Goal: Task Accomplishment & Management: Manage account settings

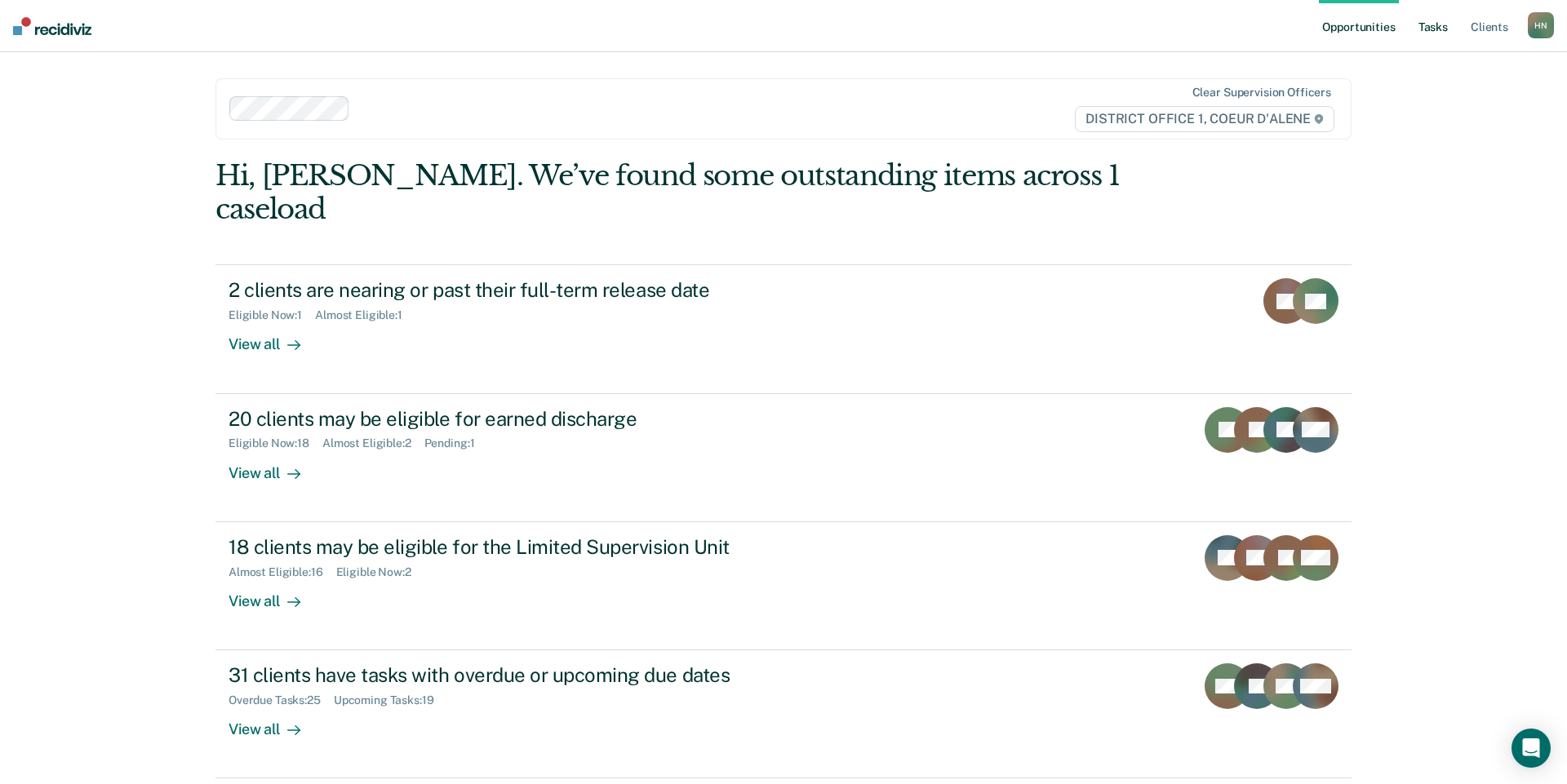
click at [1430, 30] on link "Tasks" at bounding box center [1433, 26] width 36 height 52
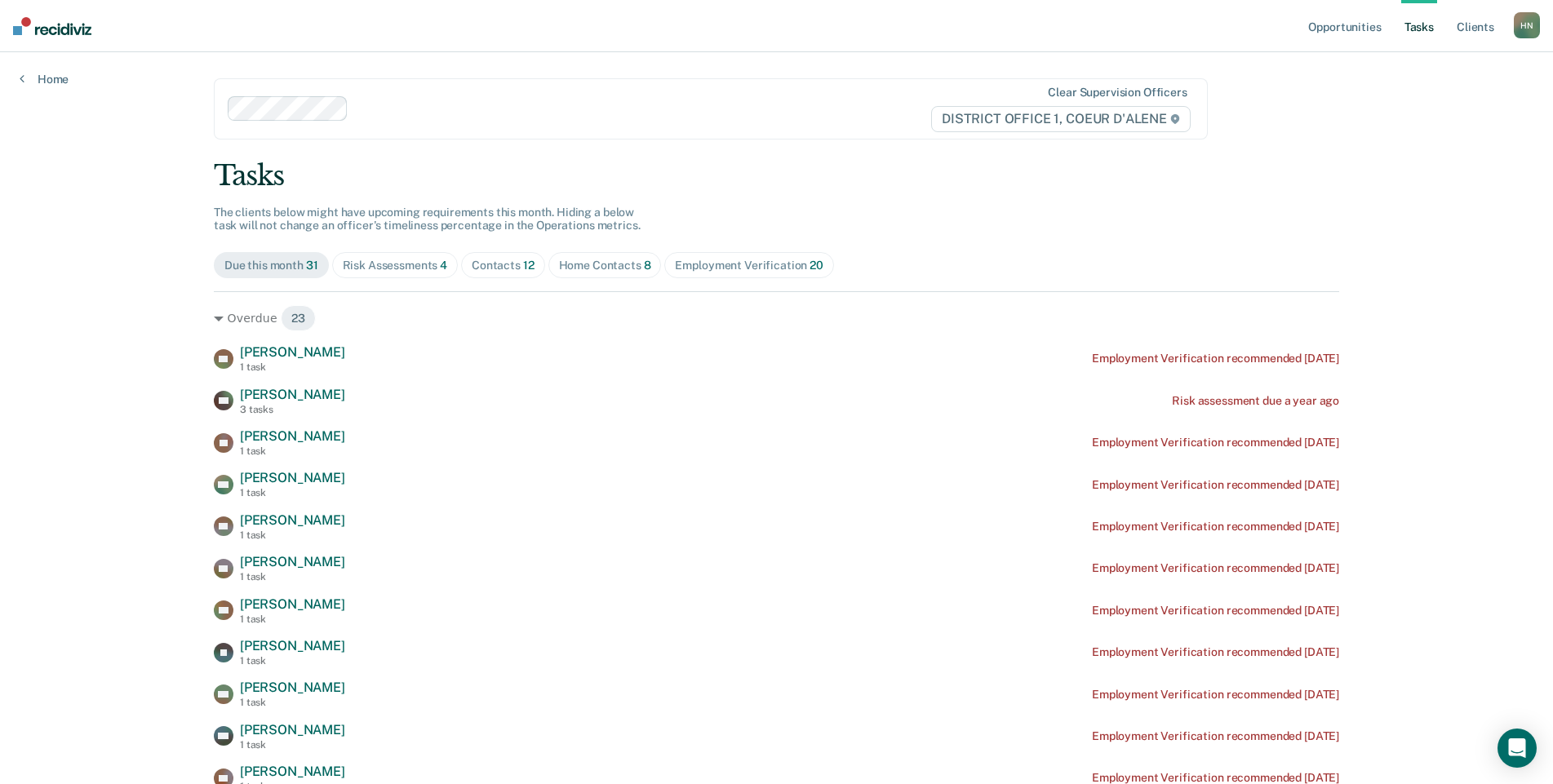
click at [405, 260] on div "Risk Assessments 4" at bounding box center [395, 265] width 105 height 14
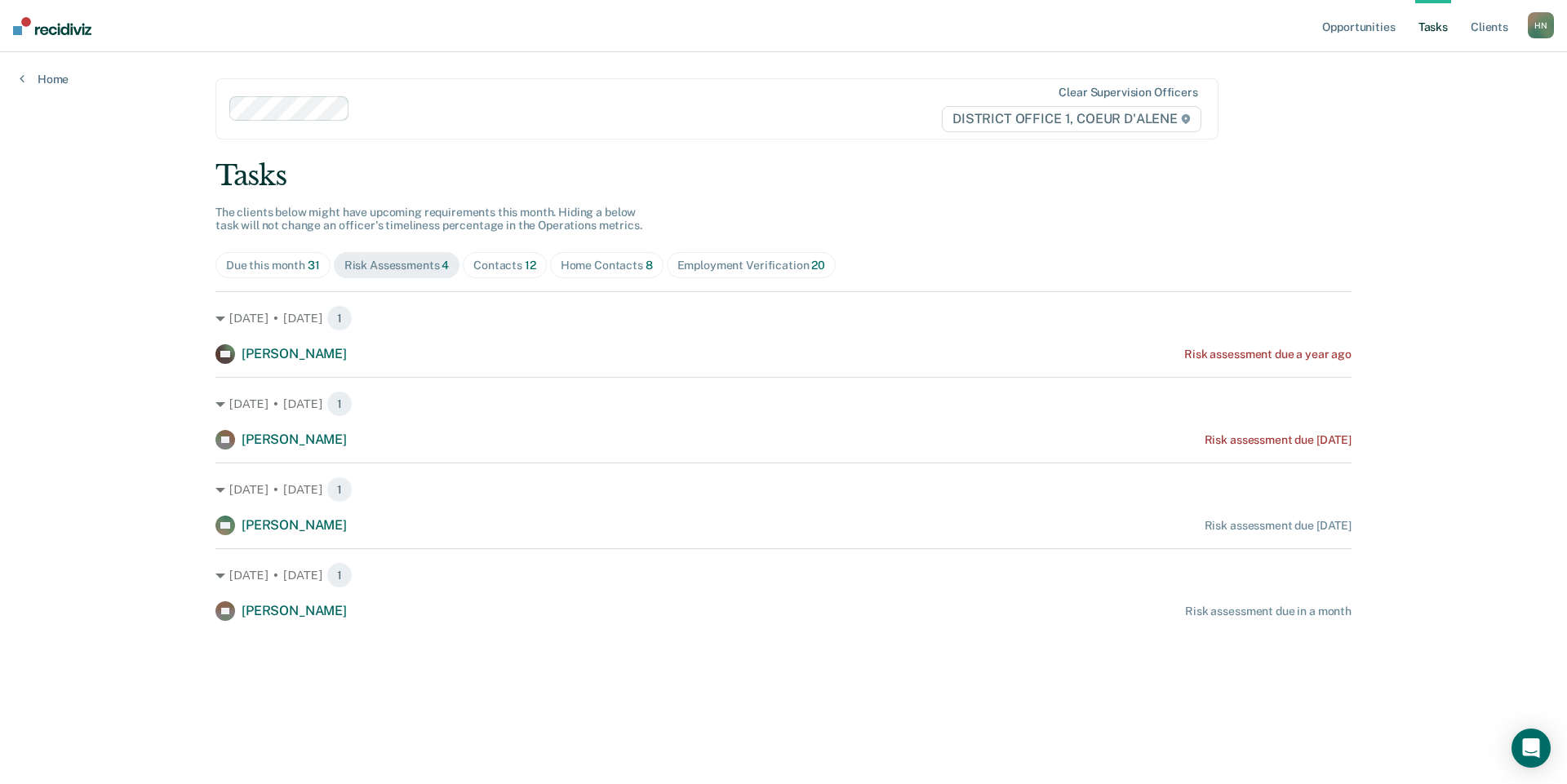
click at [580, 263] on div "Home Contacts 8" at bounding box center [607, 265] width 92 height 14
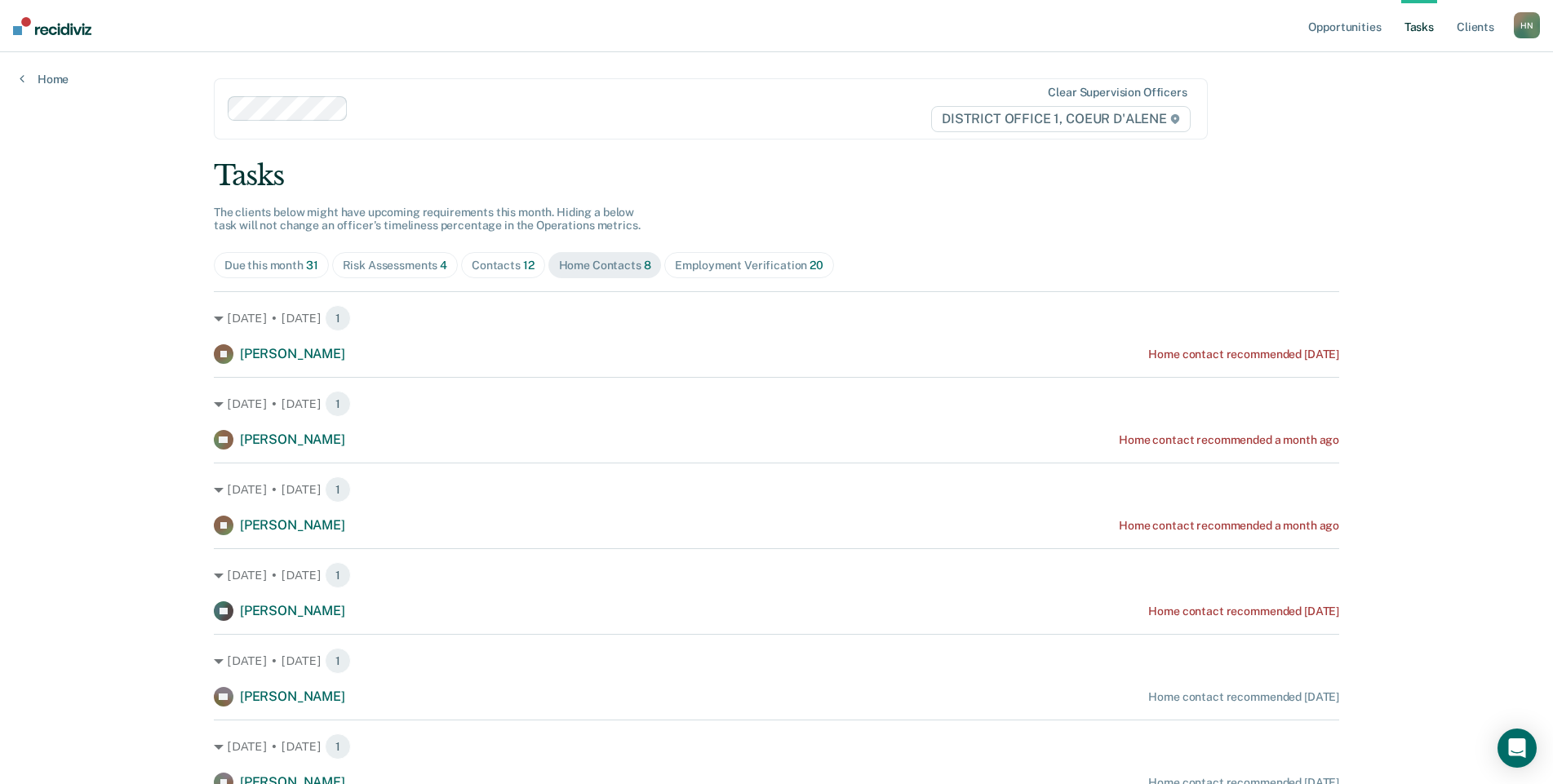
click at [506, 270] on div "Contacts 12" at bounding box center [502, 265] width 62 height 14
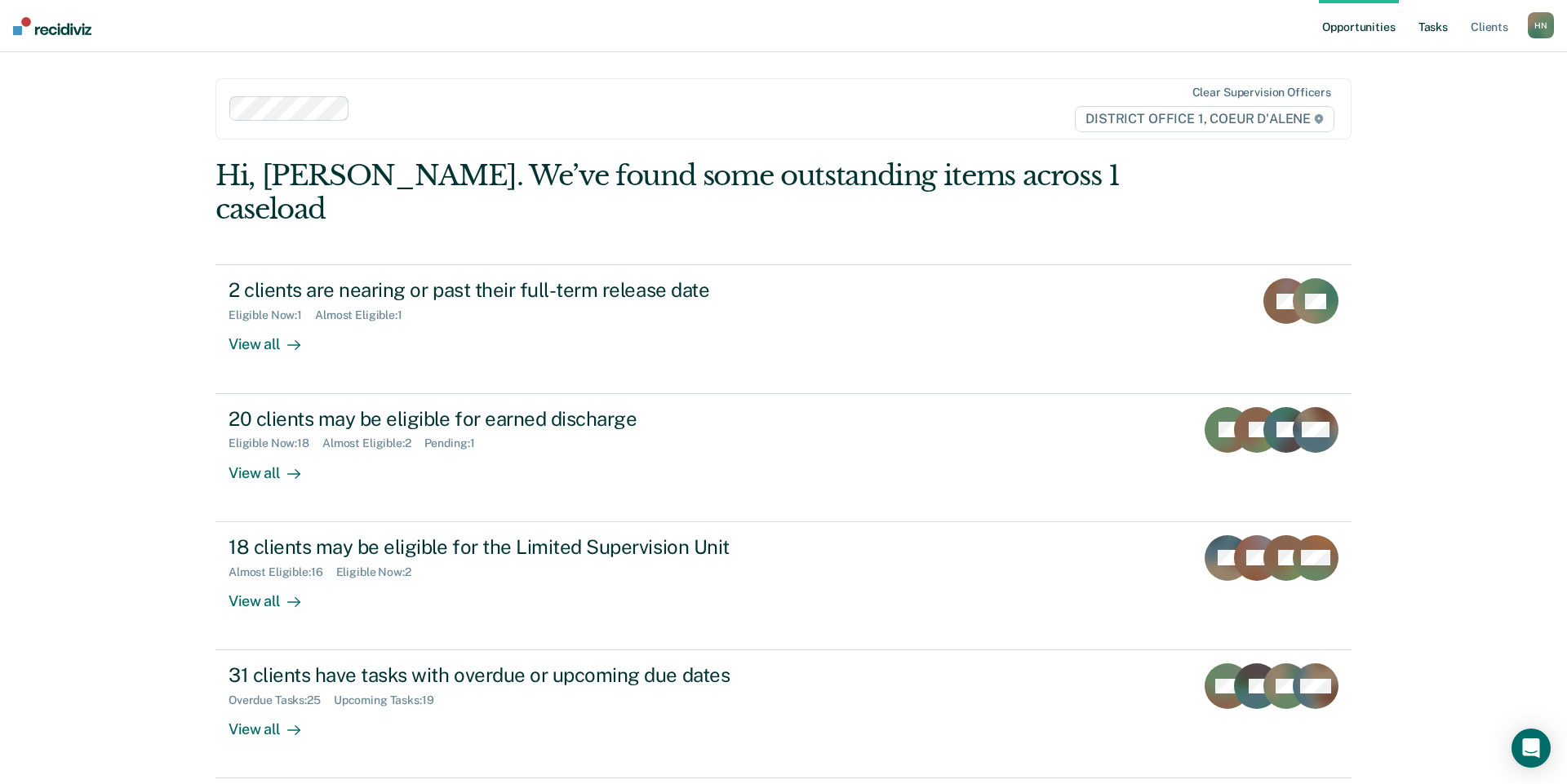
click at [1425, 40] on link "Tasks" at bounding box center [1433, 26] width 36 height 52
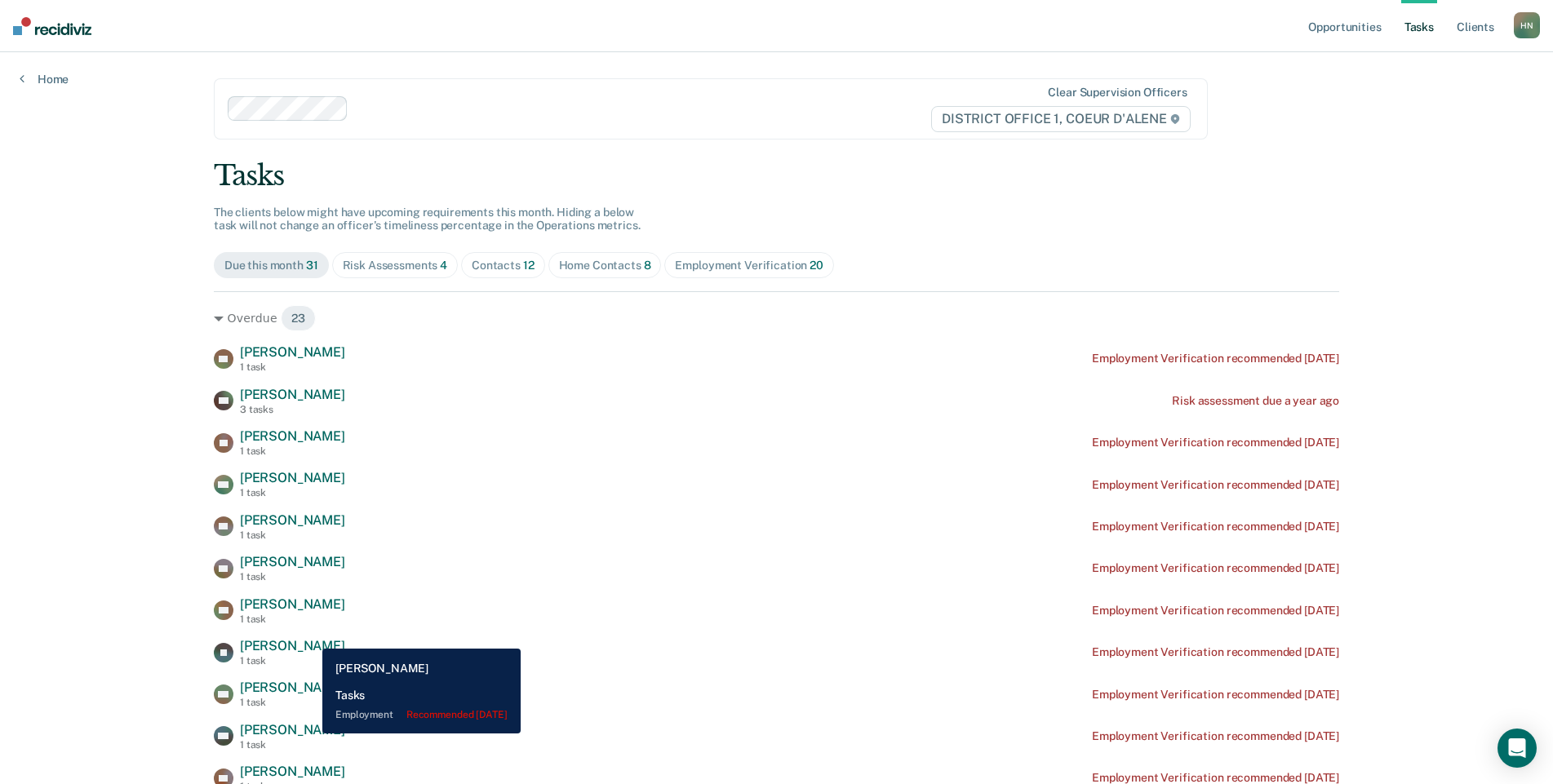
click at [310, 733] on span "[PERSON_NAME]" at bounding box center [292, 729] width 105 height 15
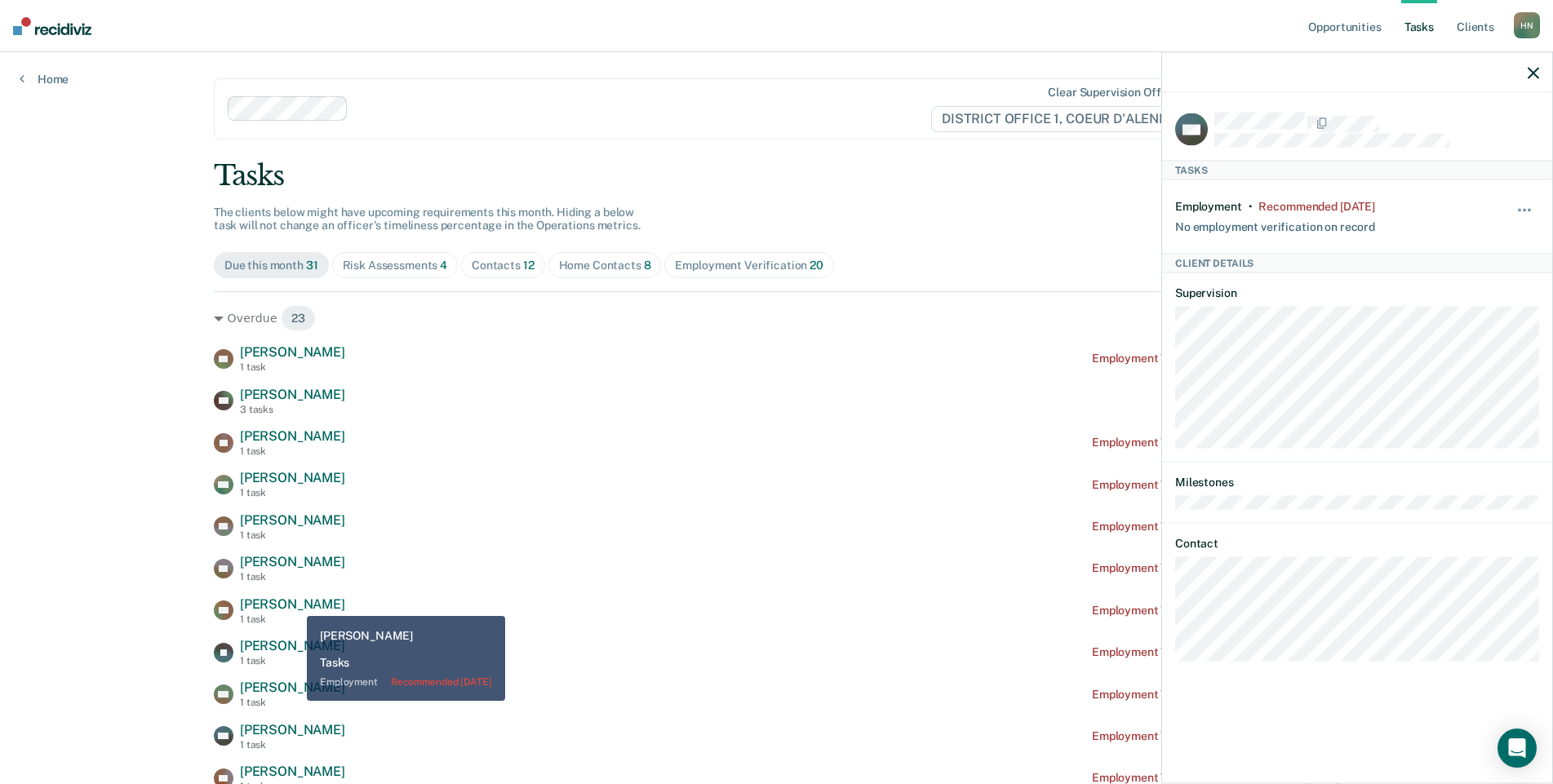
click at [295, 701] on div "1 task" at bounding box center [292, 702] width 105 height 12
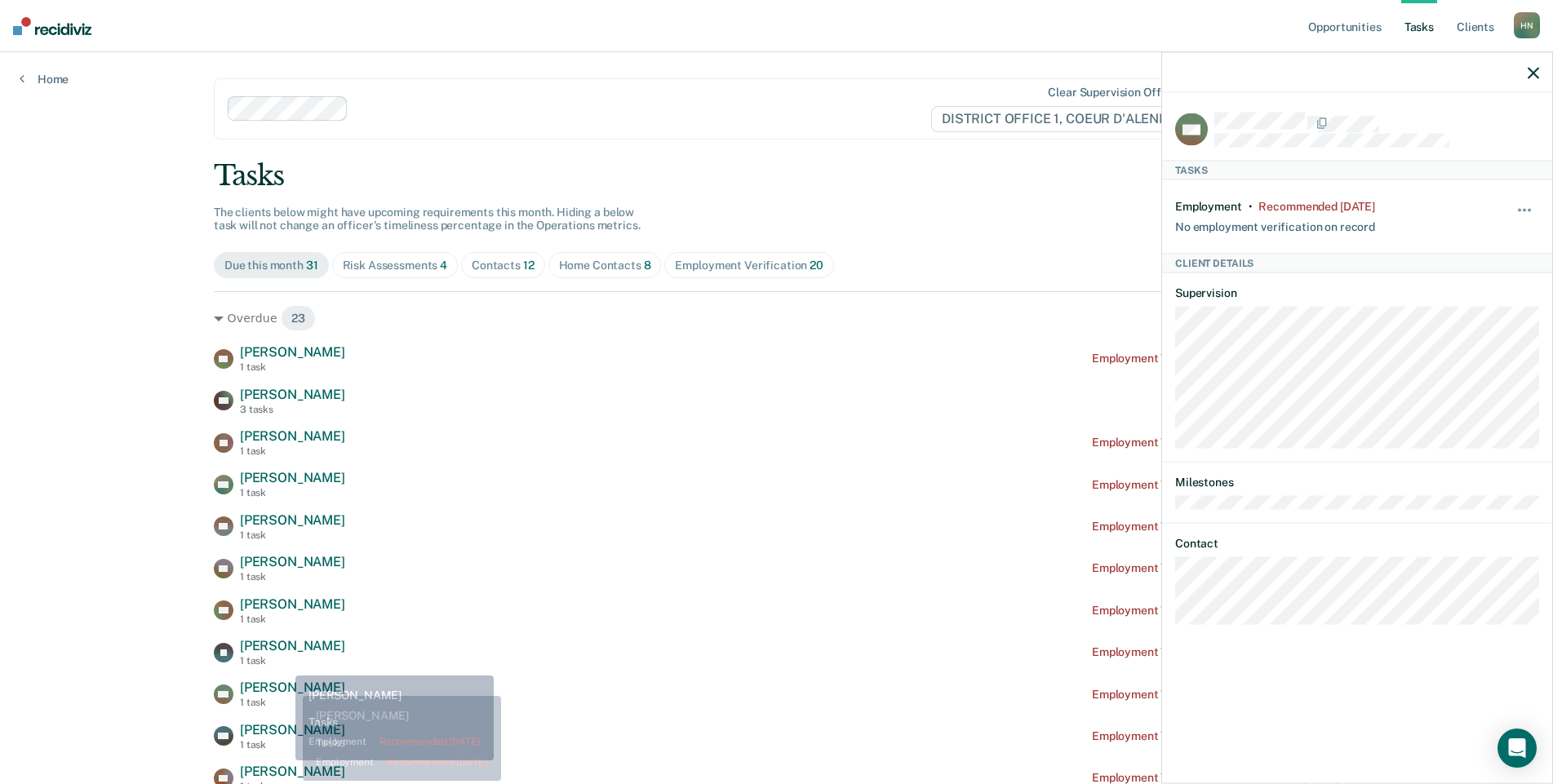
click at [279, 654] on span "[PERSON_NAME]" at bounding box center [292, 645] width 105 height 15
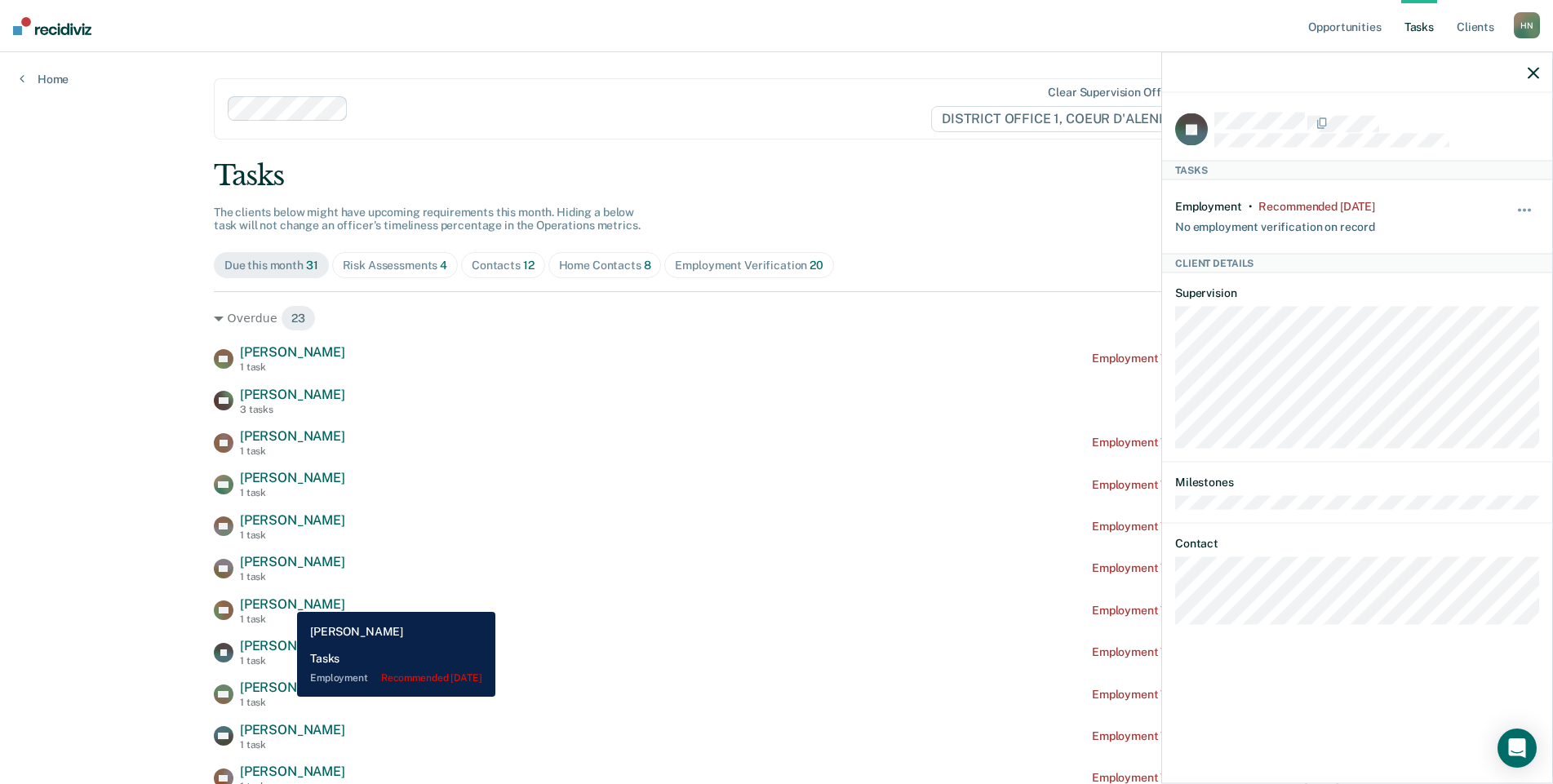
click at [285, 600] on span "[PERSON_NAME]" at bounding box center [292, 603] width 105 height 15
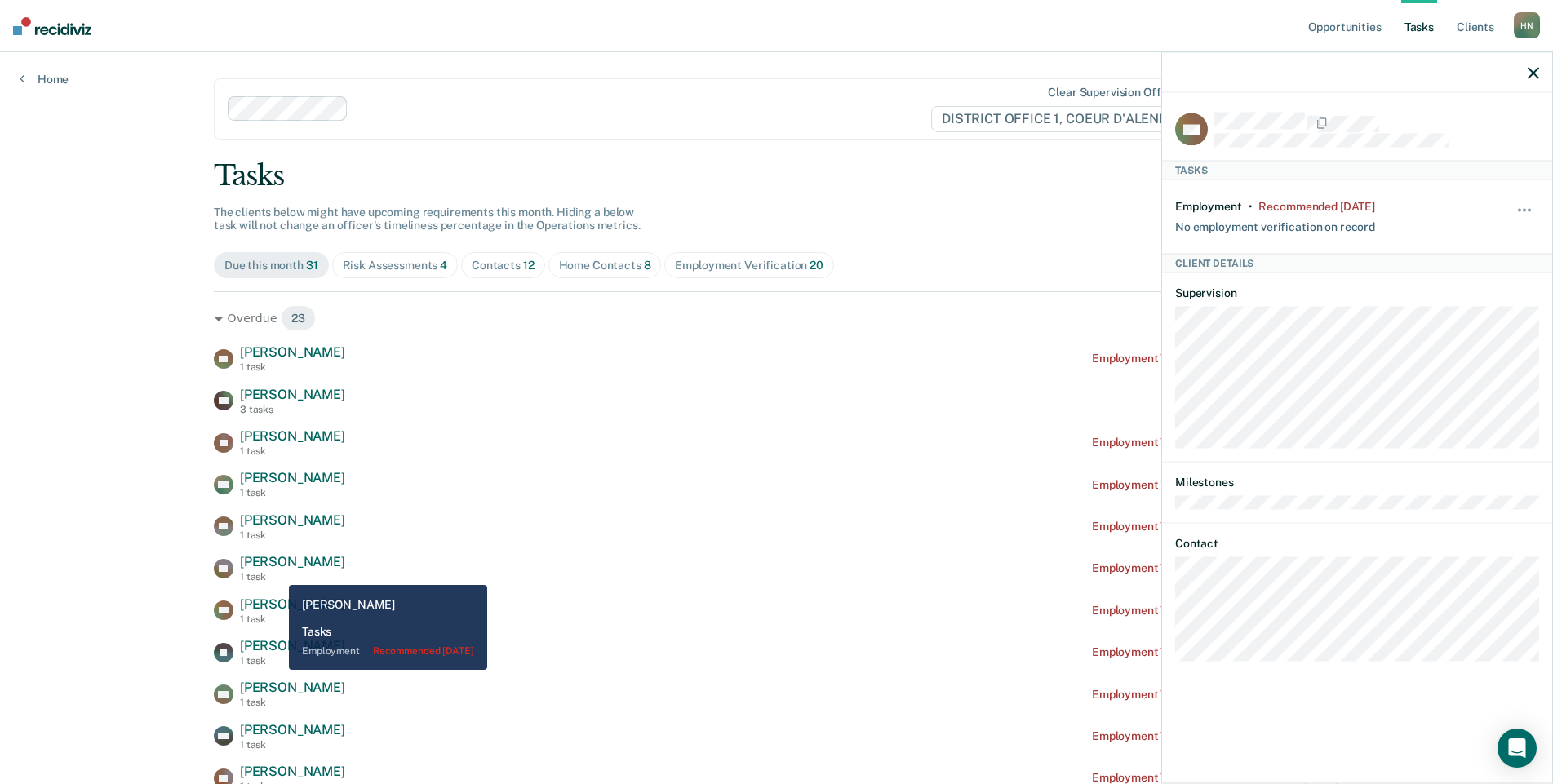
click at [277, 572] on div "1 task" at bounding box center [292, 577] width 105 height 12
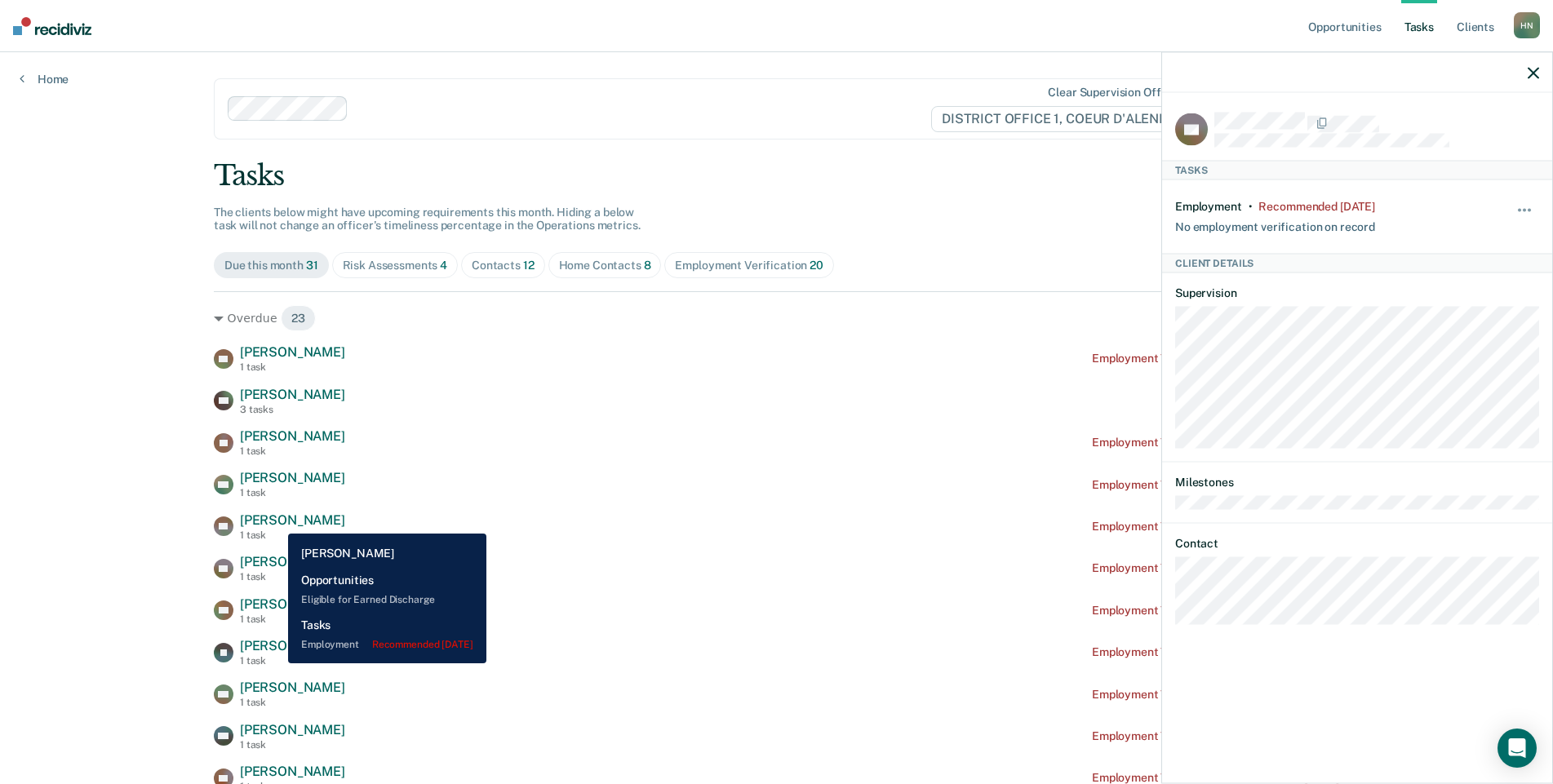
click at [276, 521] on span "[PERSON_NAME]" at bounding box center [292, 520] width 105 height 15
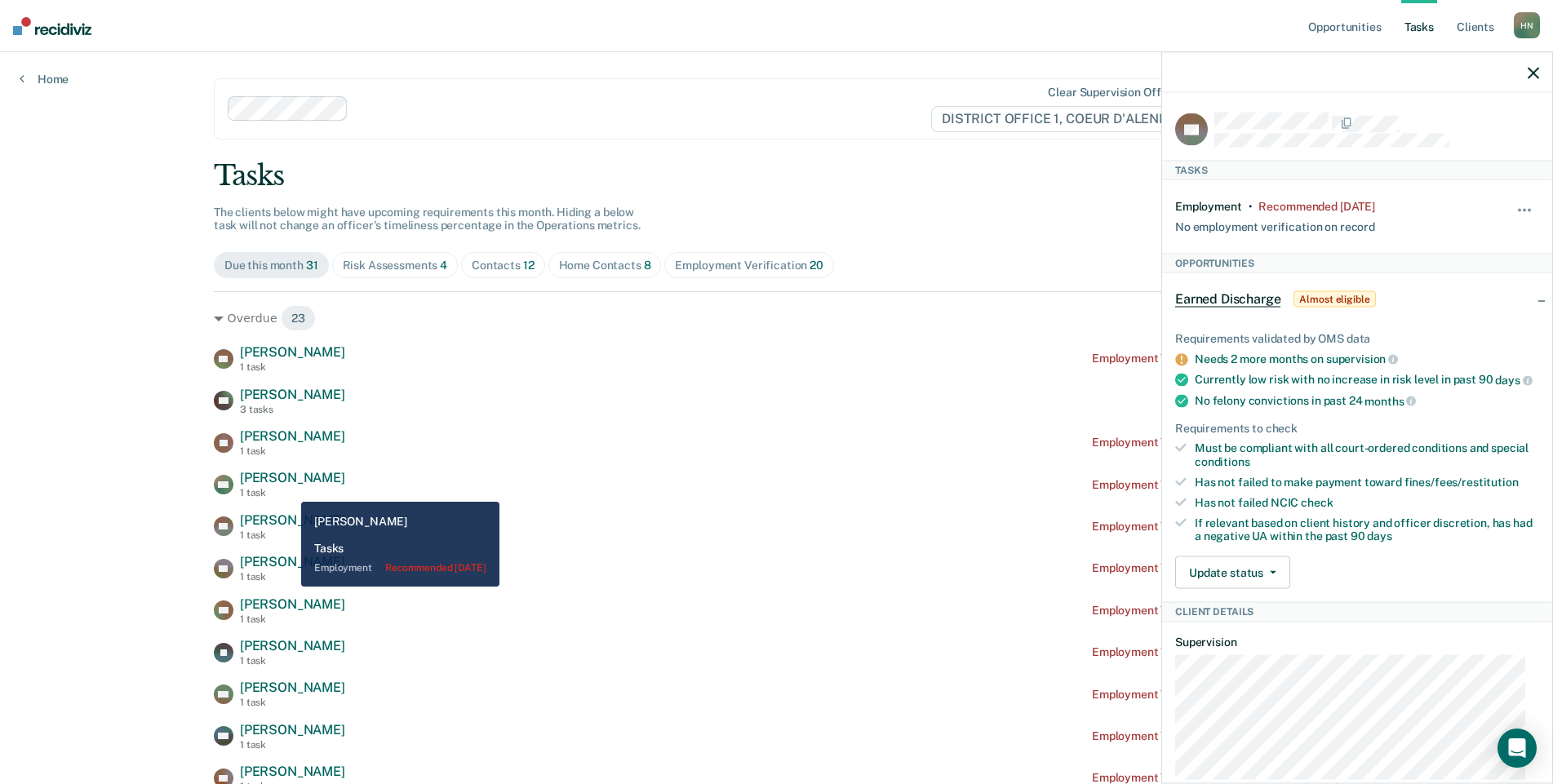
click at [289, 486] on span "[PERSON_NAME]" at bounding box center [292, 477] width 105 height 15
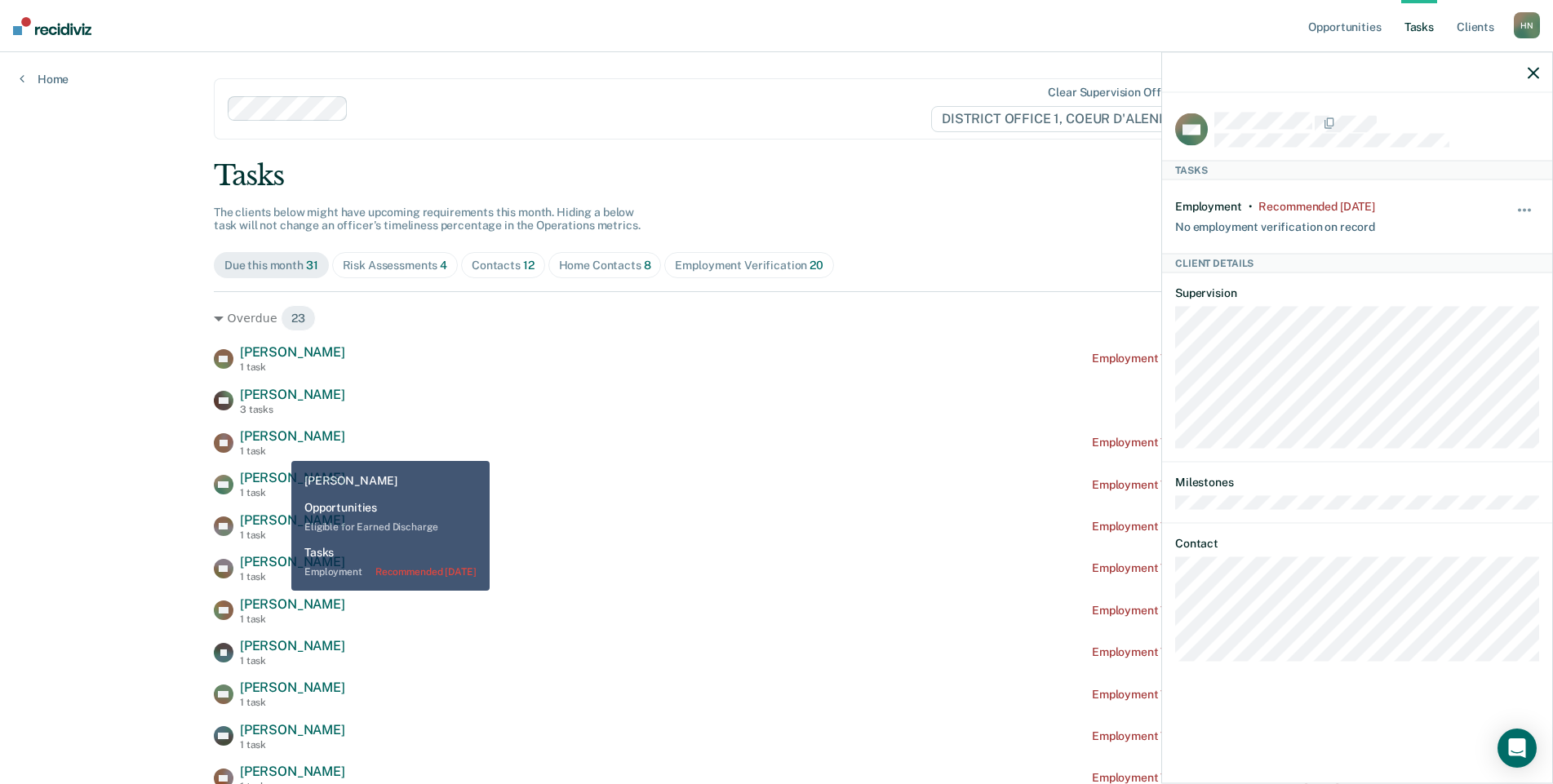
click at [279, 449] on div "1 task" at bounding box center [292, 451] width 105 height 12
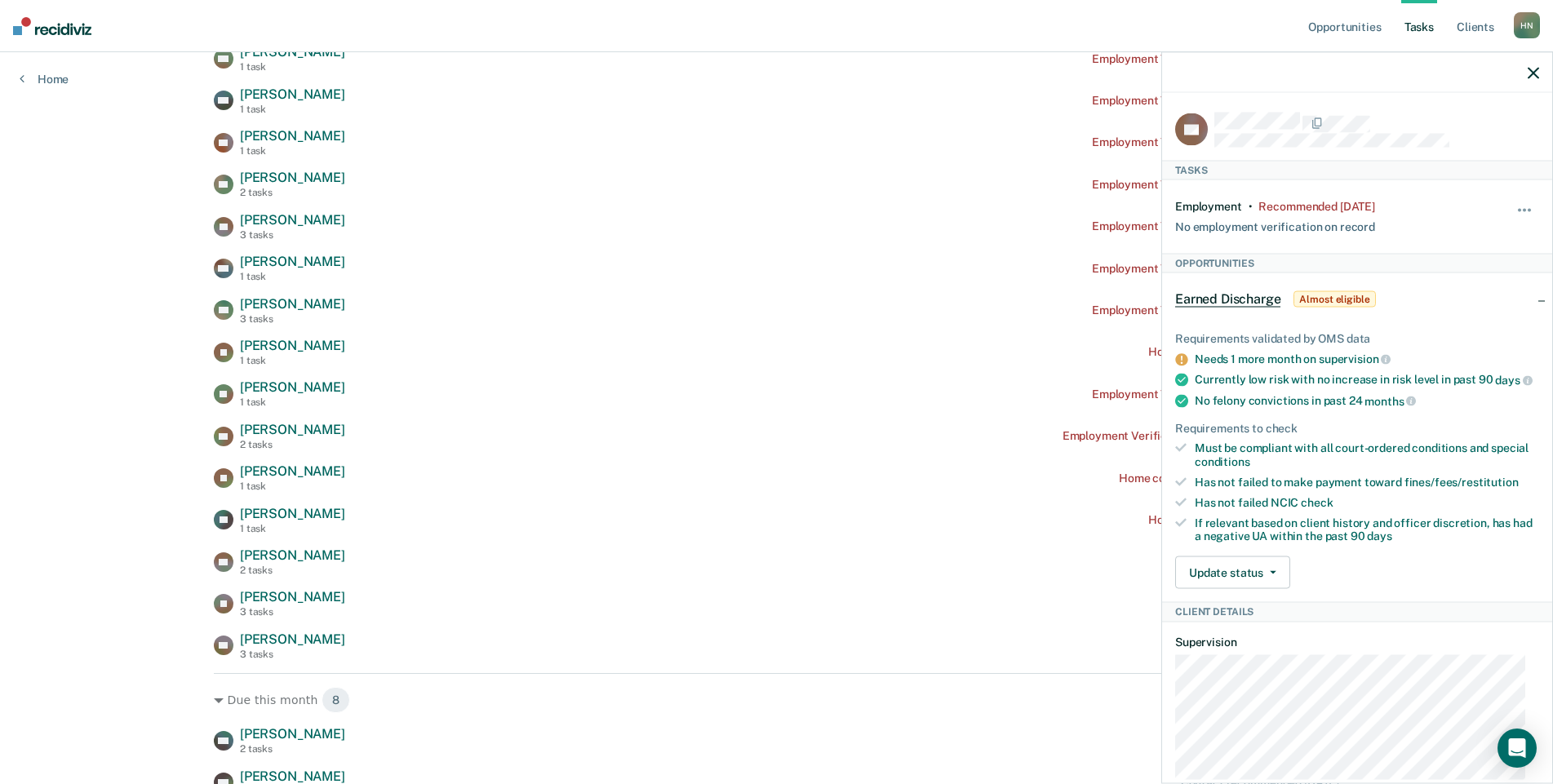
scroll to position [653, 0]
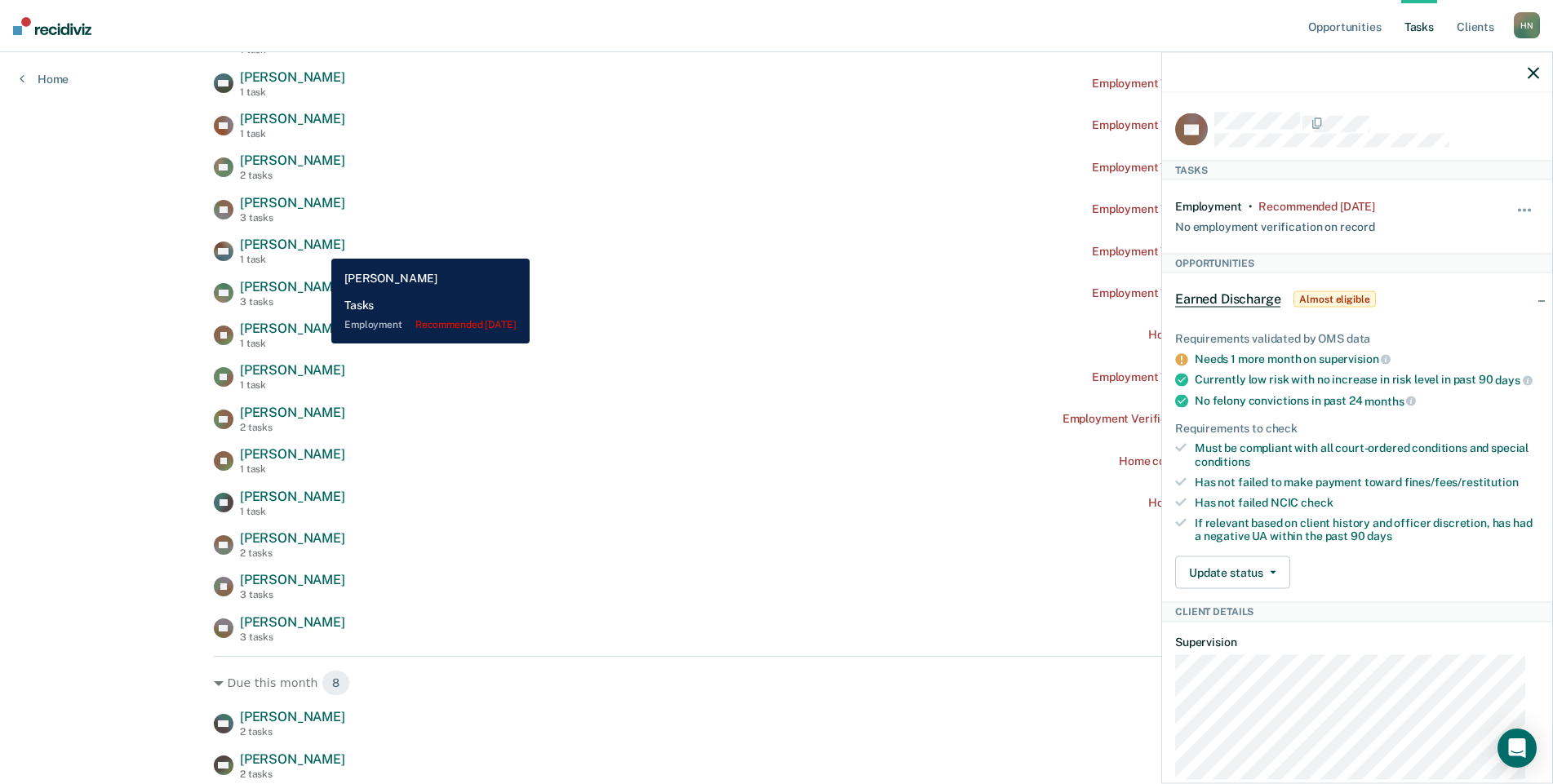
click at [319, 246] on span "[PERSON_NAME]" at bounding box center [292, 244] width 105 height 15
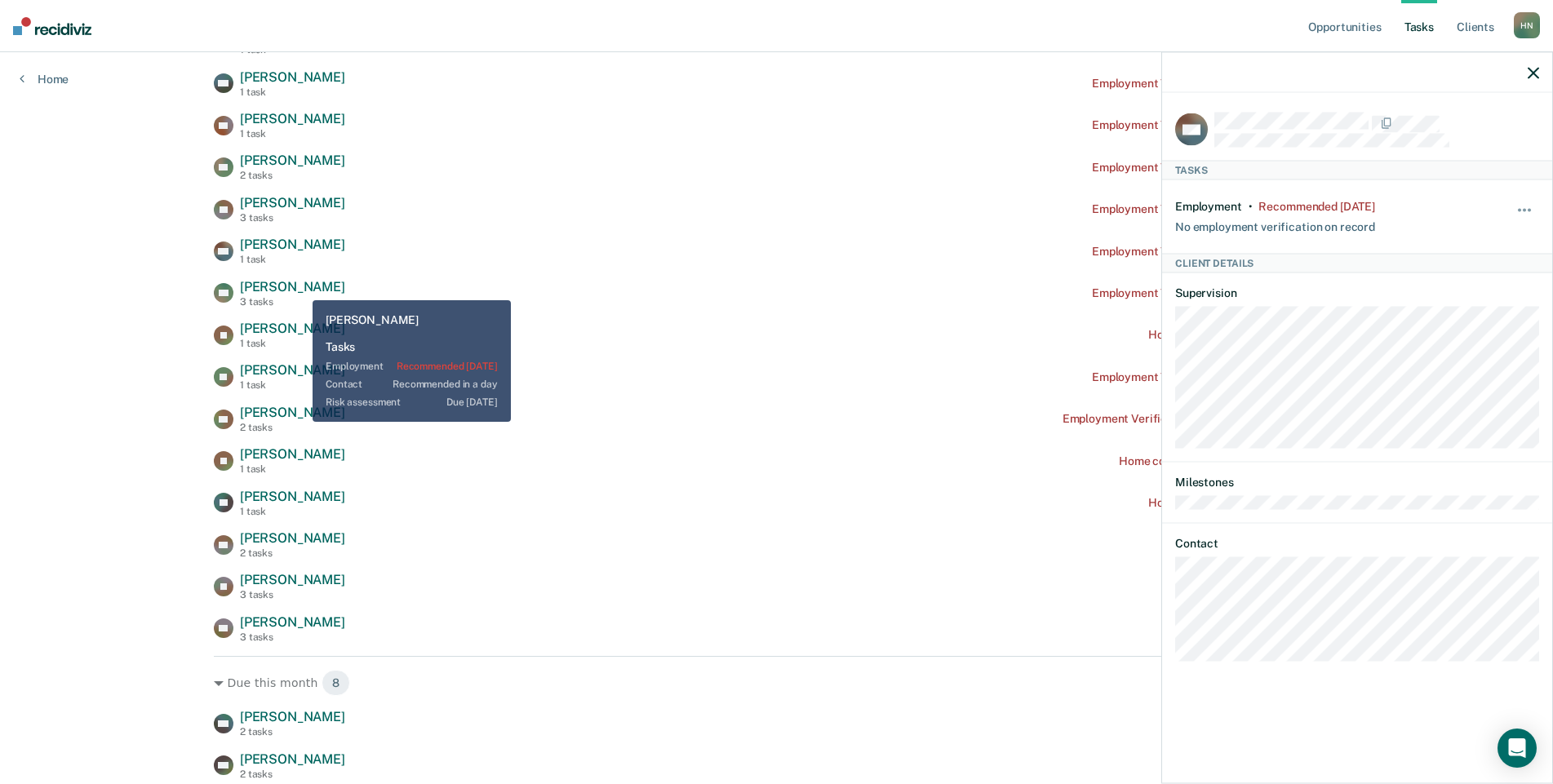
click at [300, 288] on span "[PERSON_NAME]" at bounding box center [292, 287] width 105 height 15
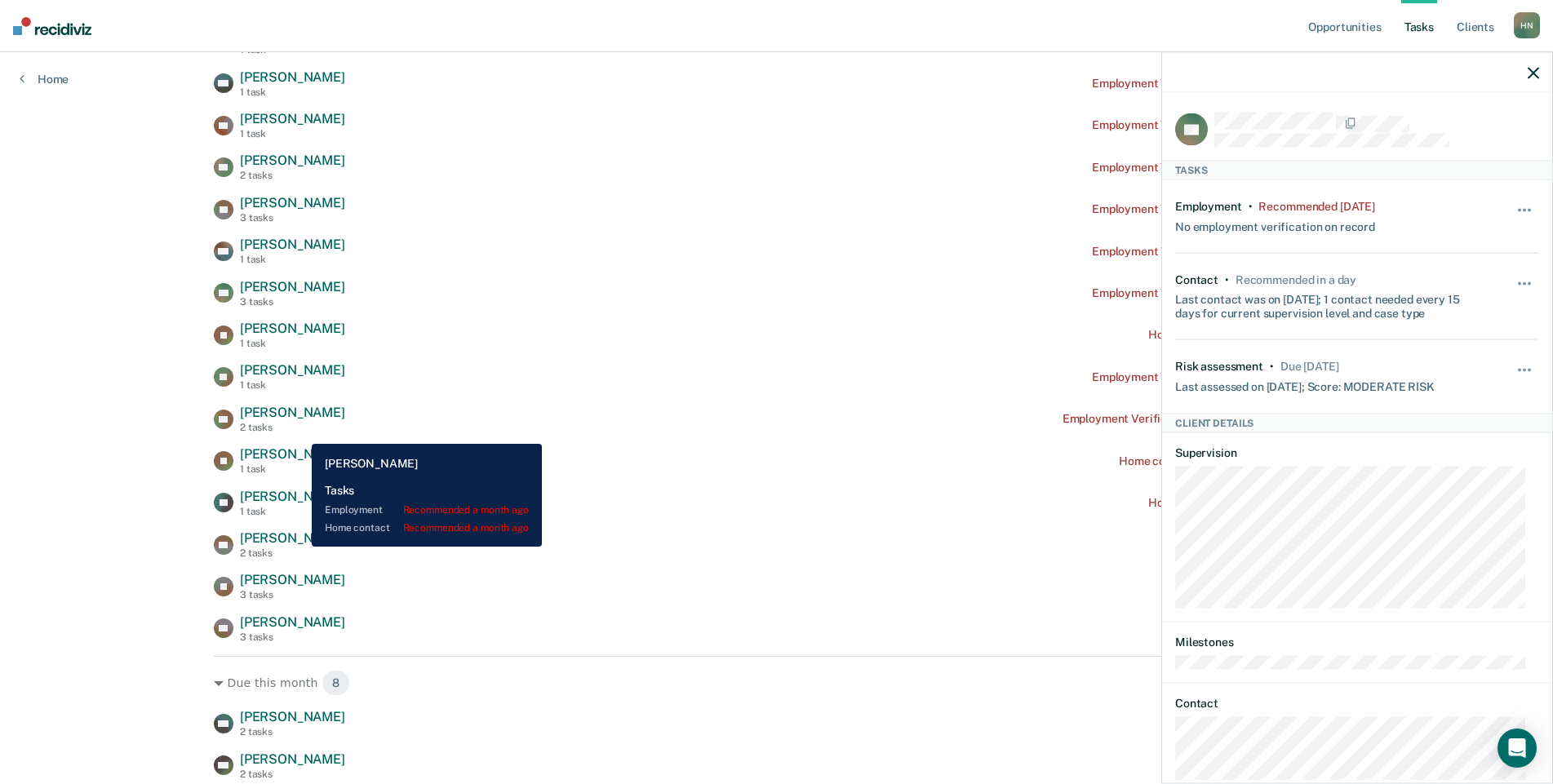
click at [292, 425] on div "2 tasks" at bounding box center [292, 427] width 105 height 12
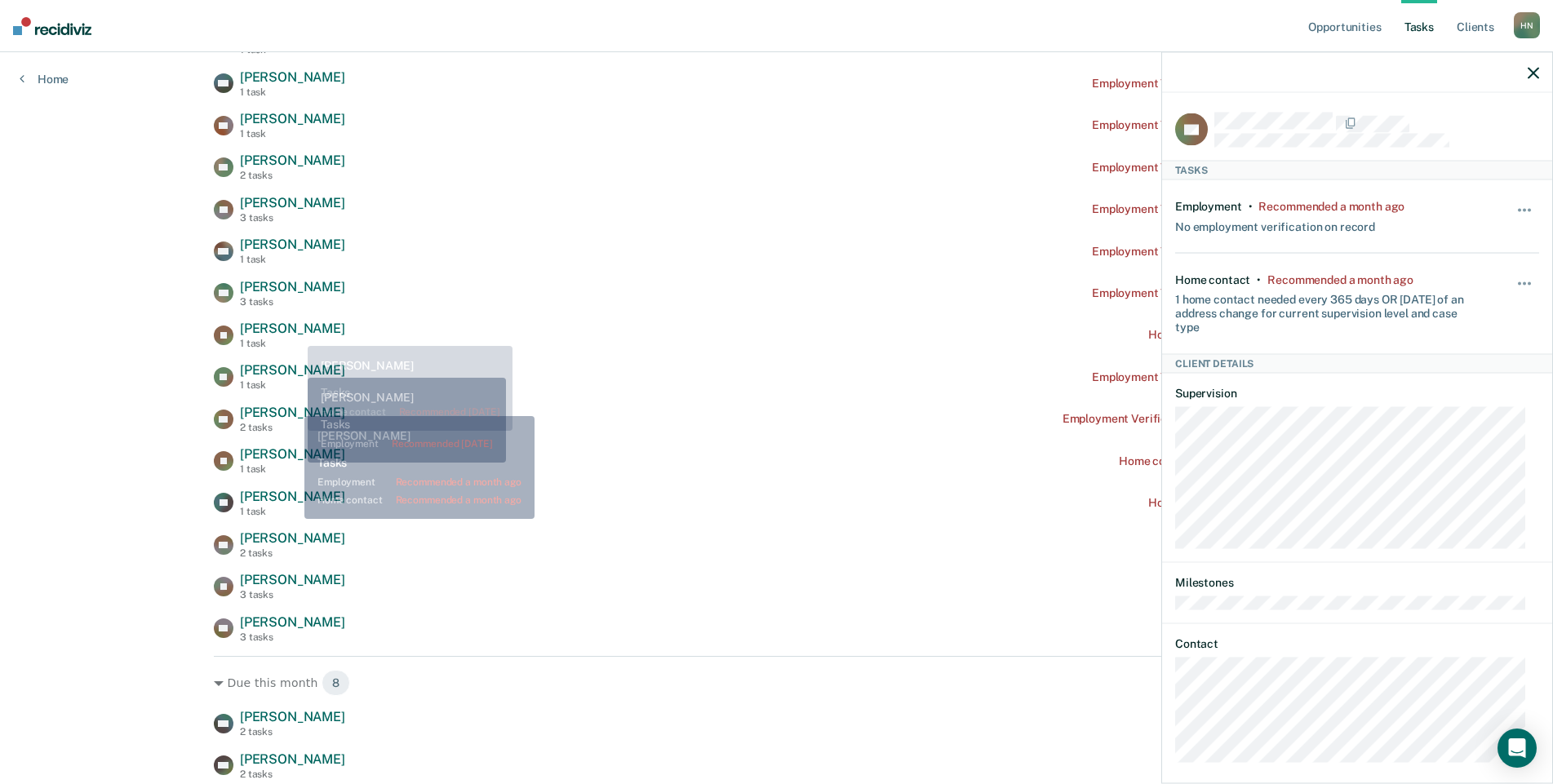
click at [294, 283] on span "[PERSON_NAME]" at bounding box center [292, 287] width 105 height 15
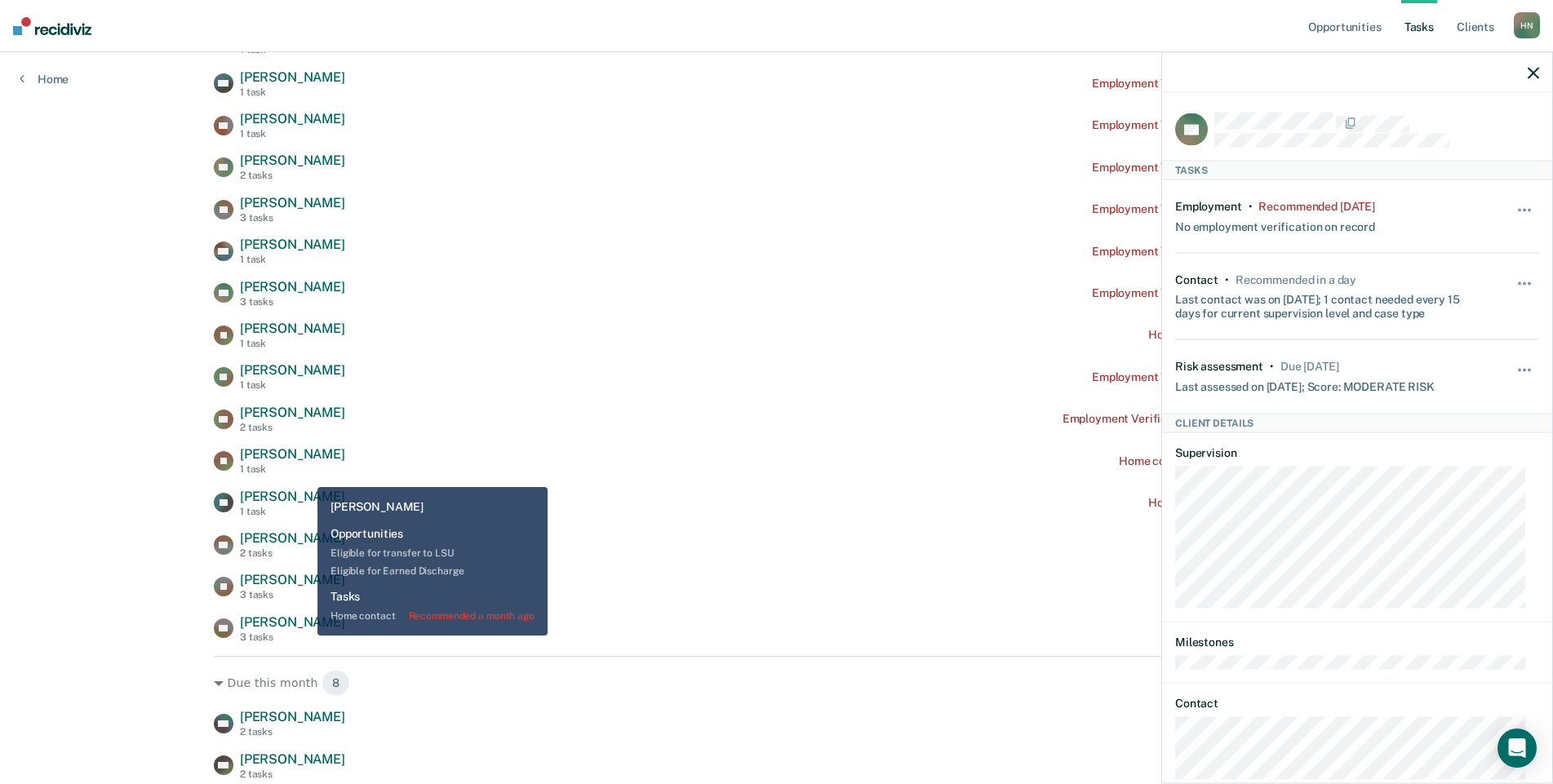
click at [295, 488] on div "SD [PERSON_NAME] 1 task Employment Verification recommended [DATE] CH [PERSON_N…" at bounding box center [776, 167] width 1125 height 951
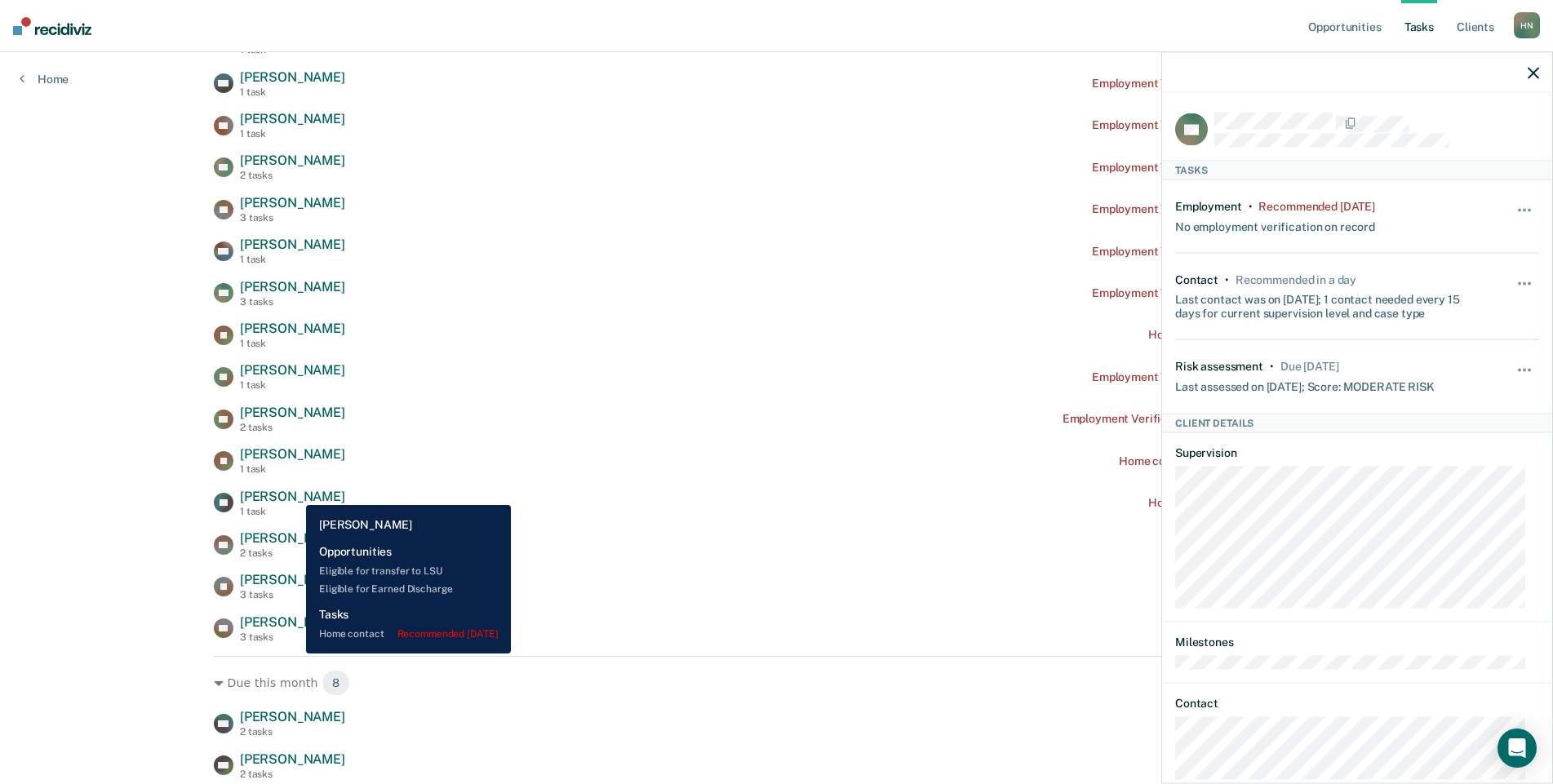
click at [294, 493] on span "[PERSON_NAME]" at bounding box center [292, 496] width 105 height 15
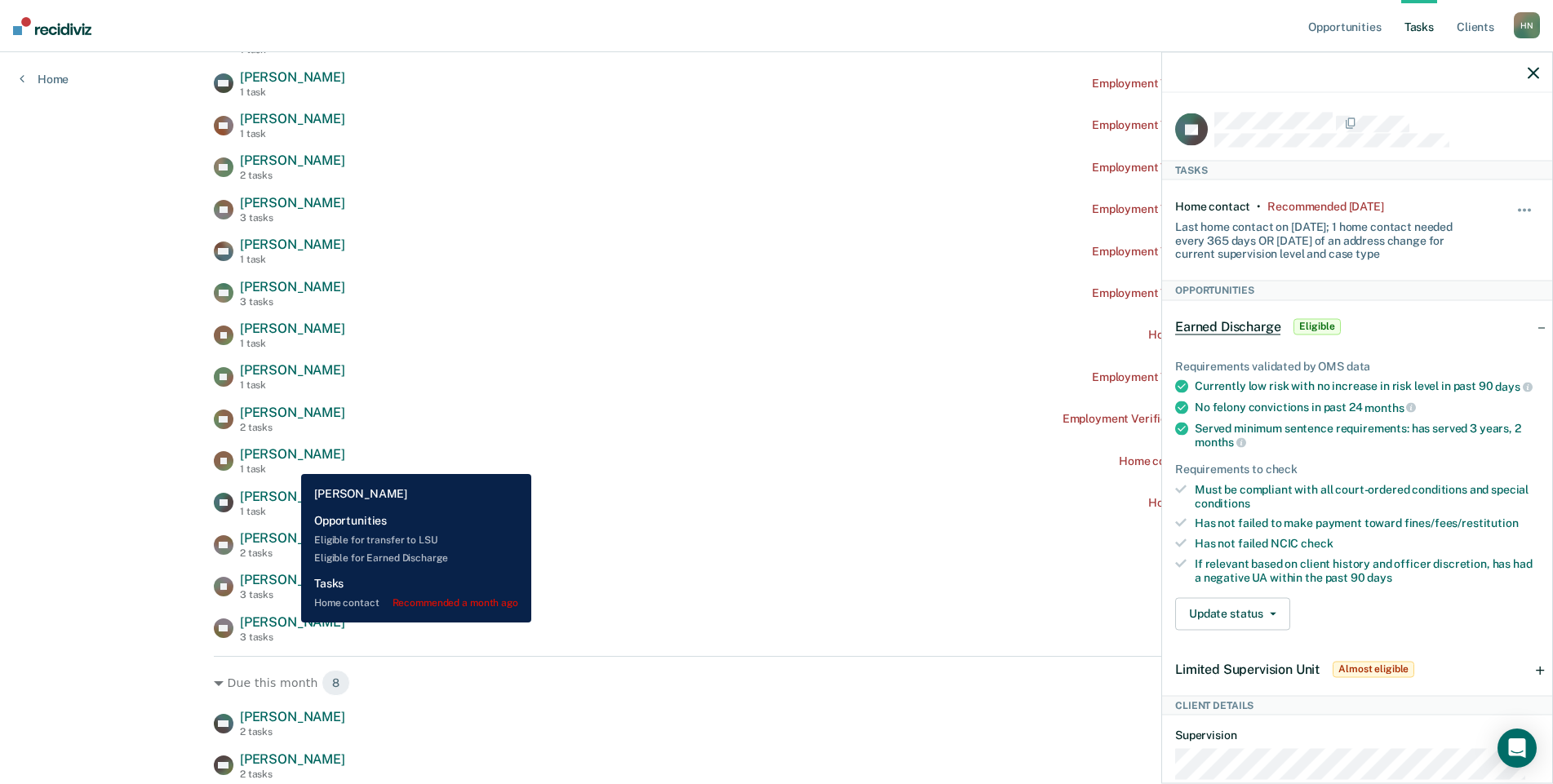
click at [289, 462] on span "[PERSON_NAME]" at bounding box center [292, 453] width 105 height 15
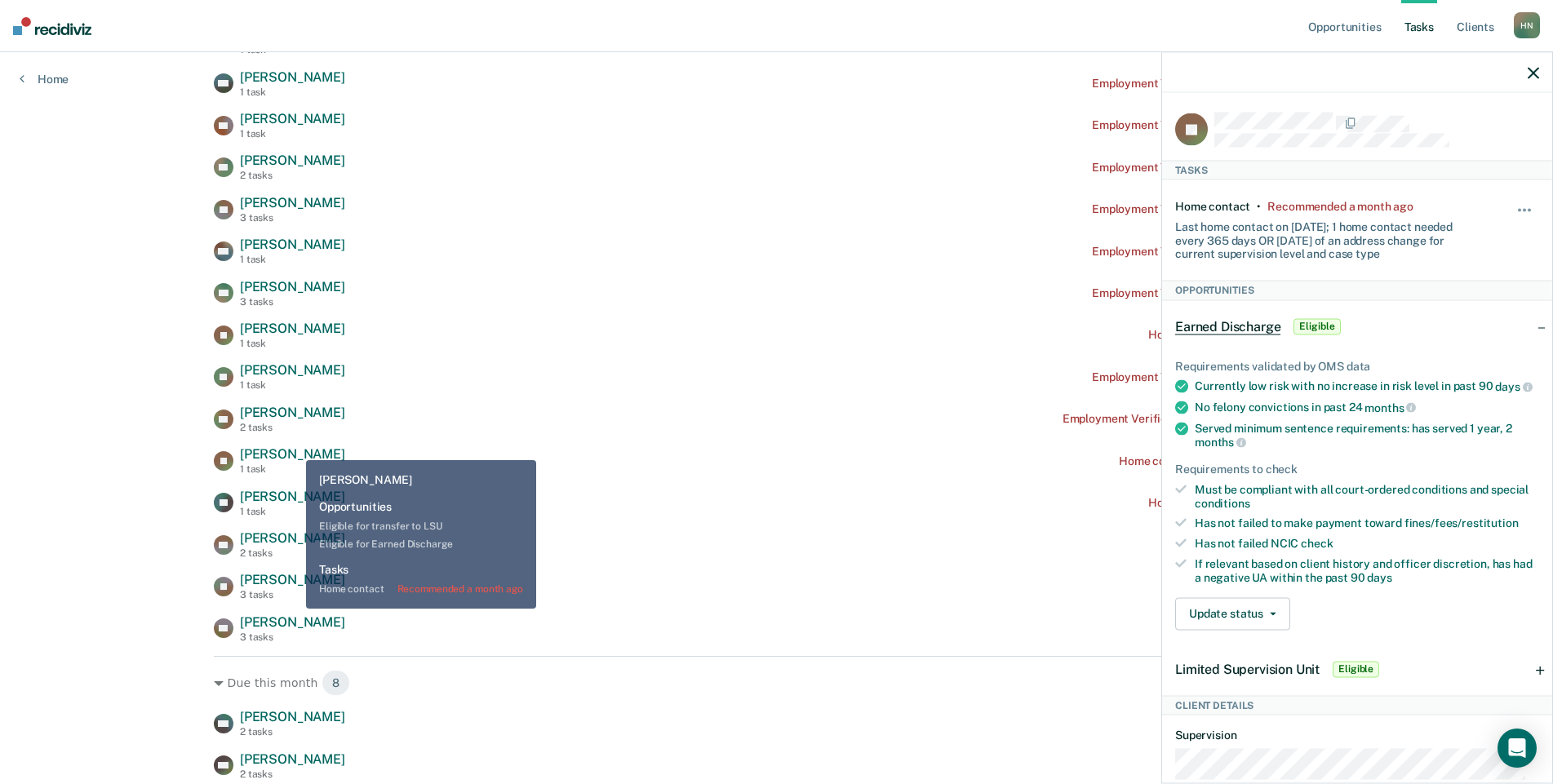
click at [300, 430] on div "2 tasks" at bounding box center [292, 427] width 105 height 12
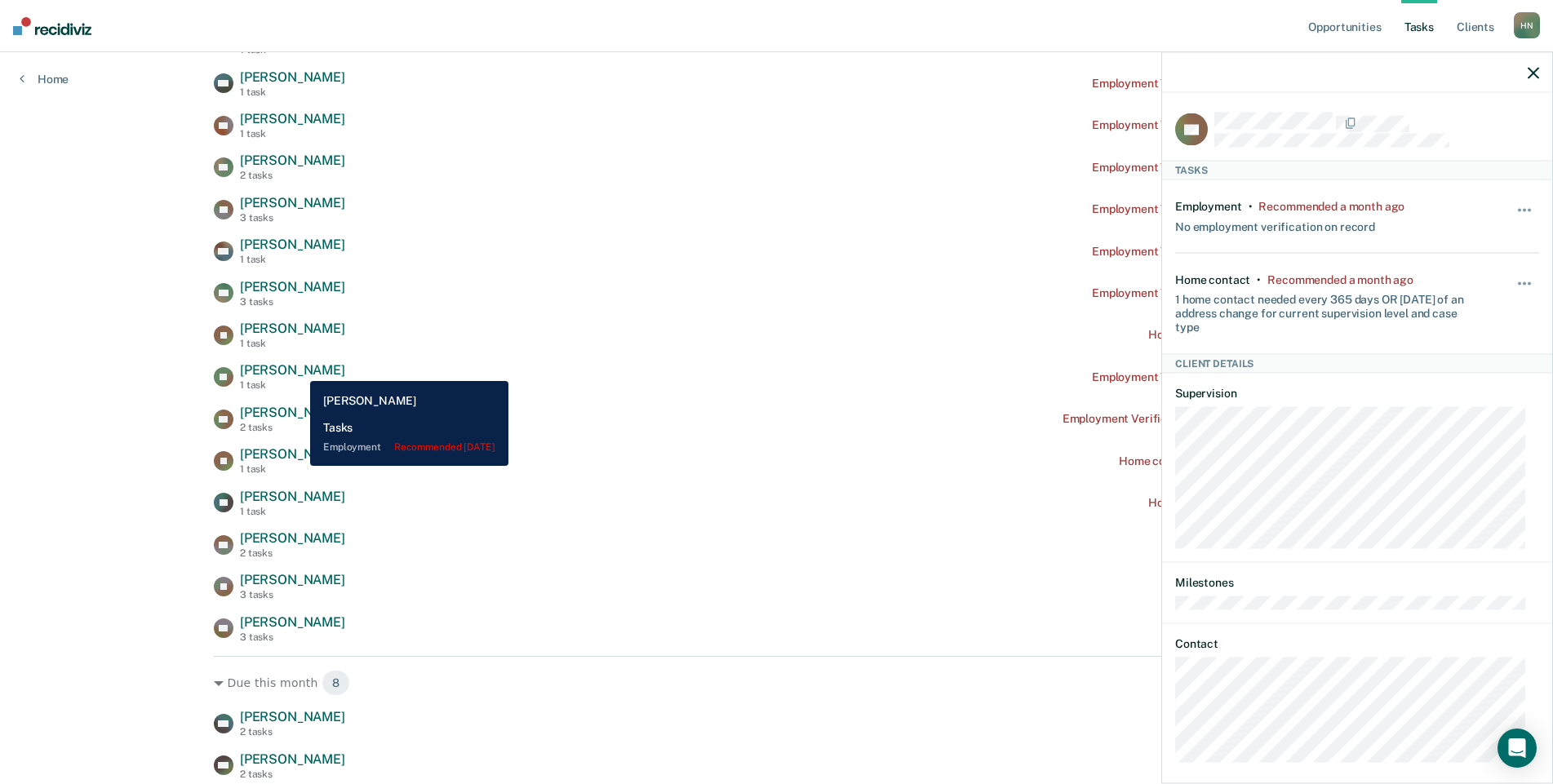
click at [298, 369] on span "[PERSON_NAME]" at bounding box center [292, 370] width 105 height 15
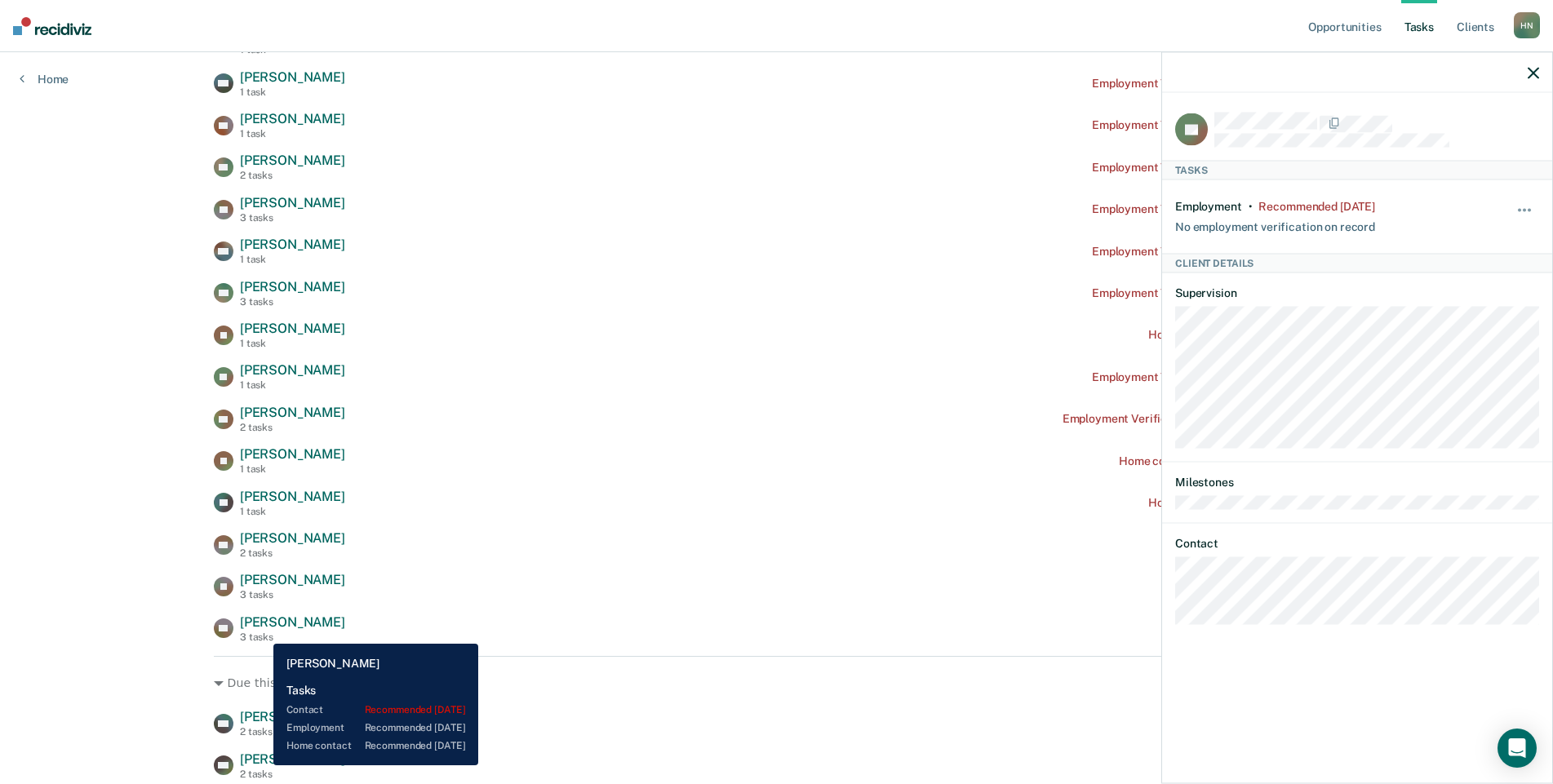
click at [261, 631] on div "3 tasks" at bounding box center [292, 637] width 105 height 12
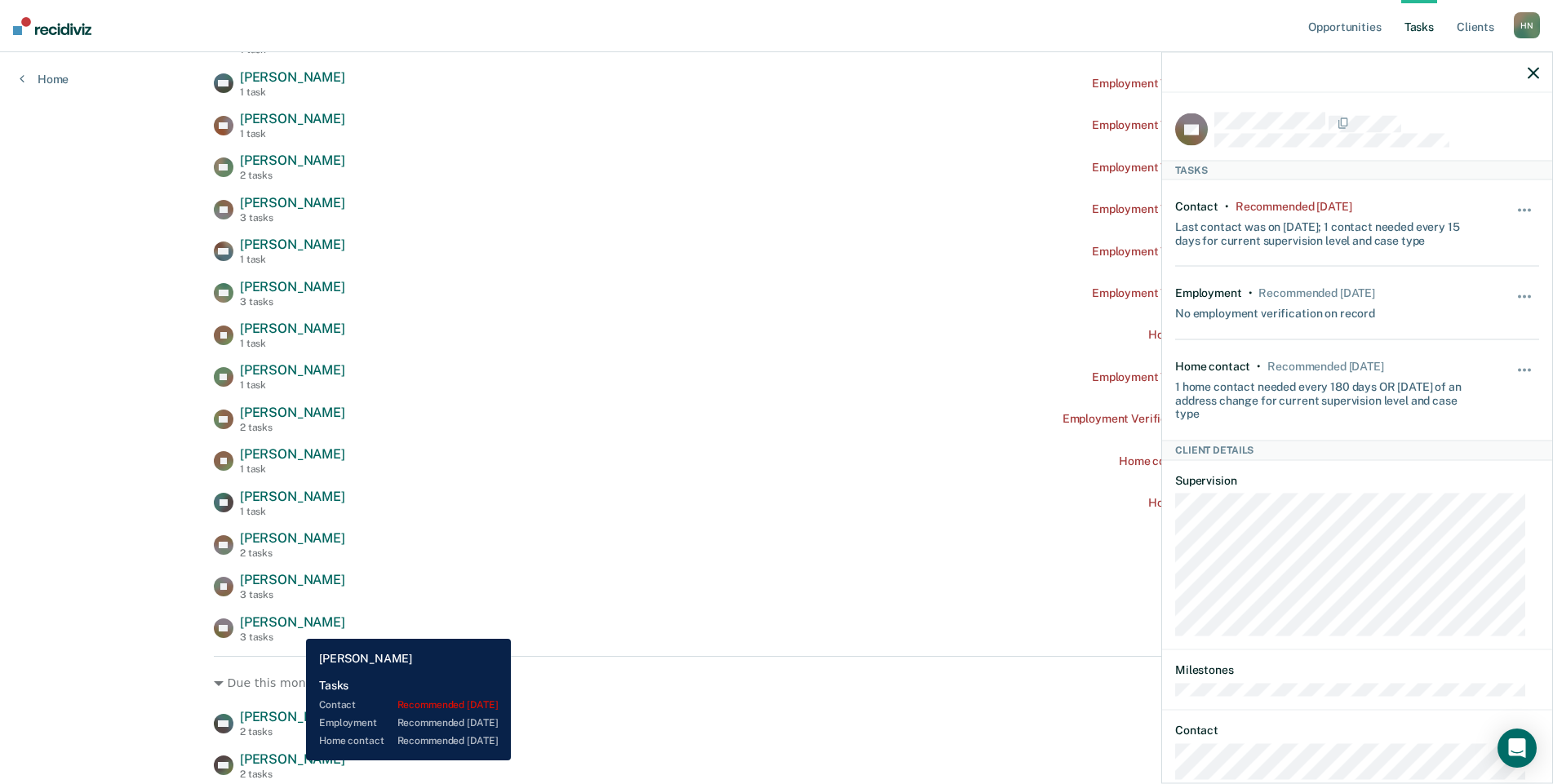
click at [294, 627] on span "[PERSON_NAME]" at bounding box center [292, 621] width 105 height 15
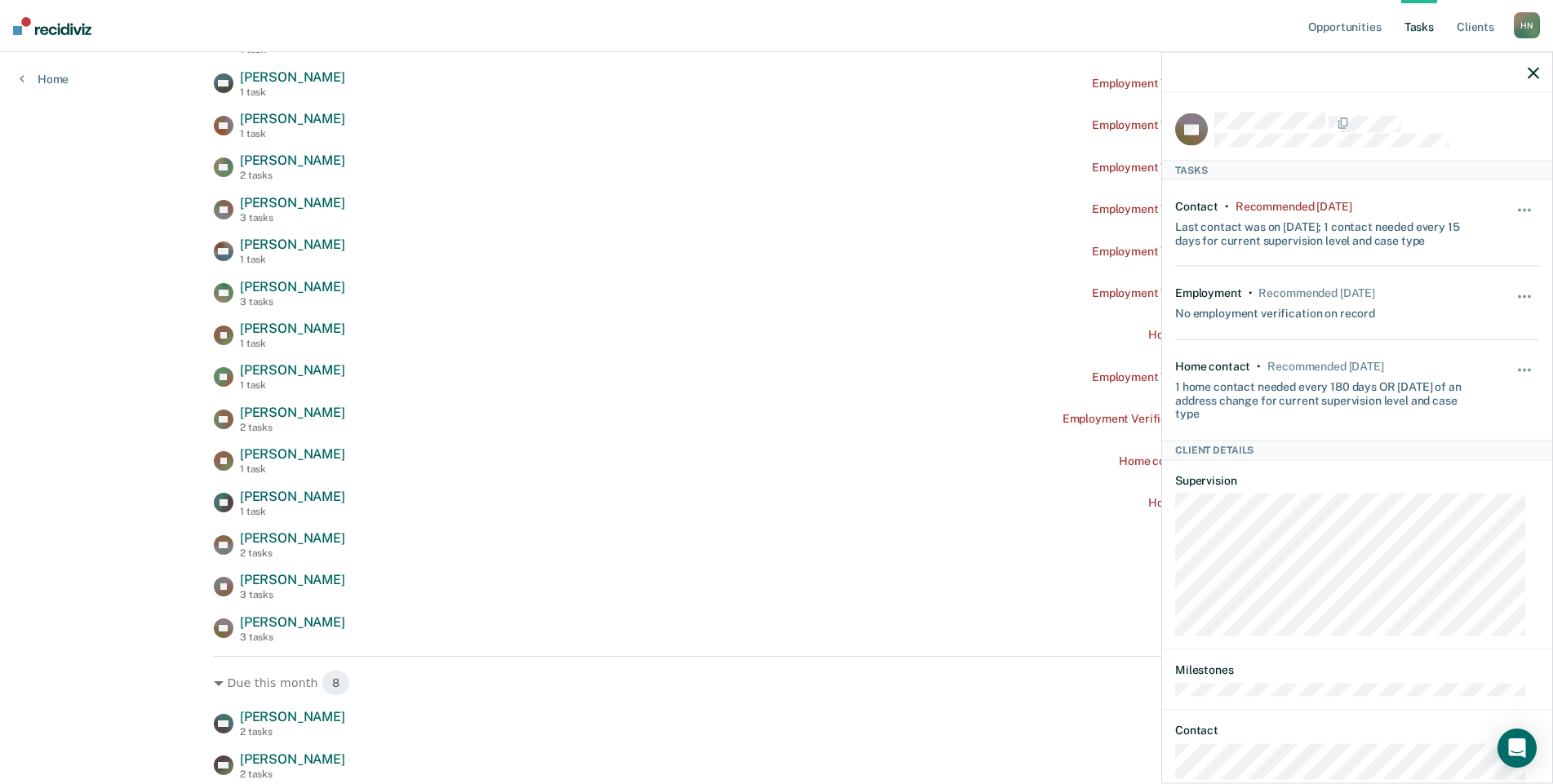
click at [1535, 75] on icon "button" at bounding box center [1533, 72] width 12 height 12
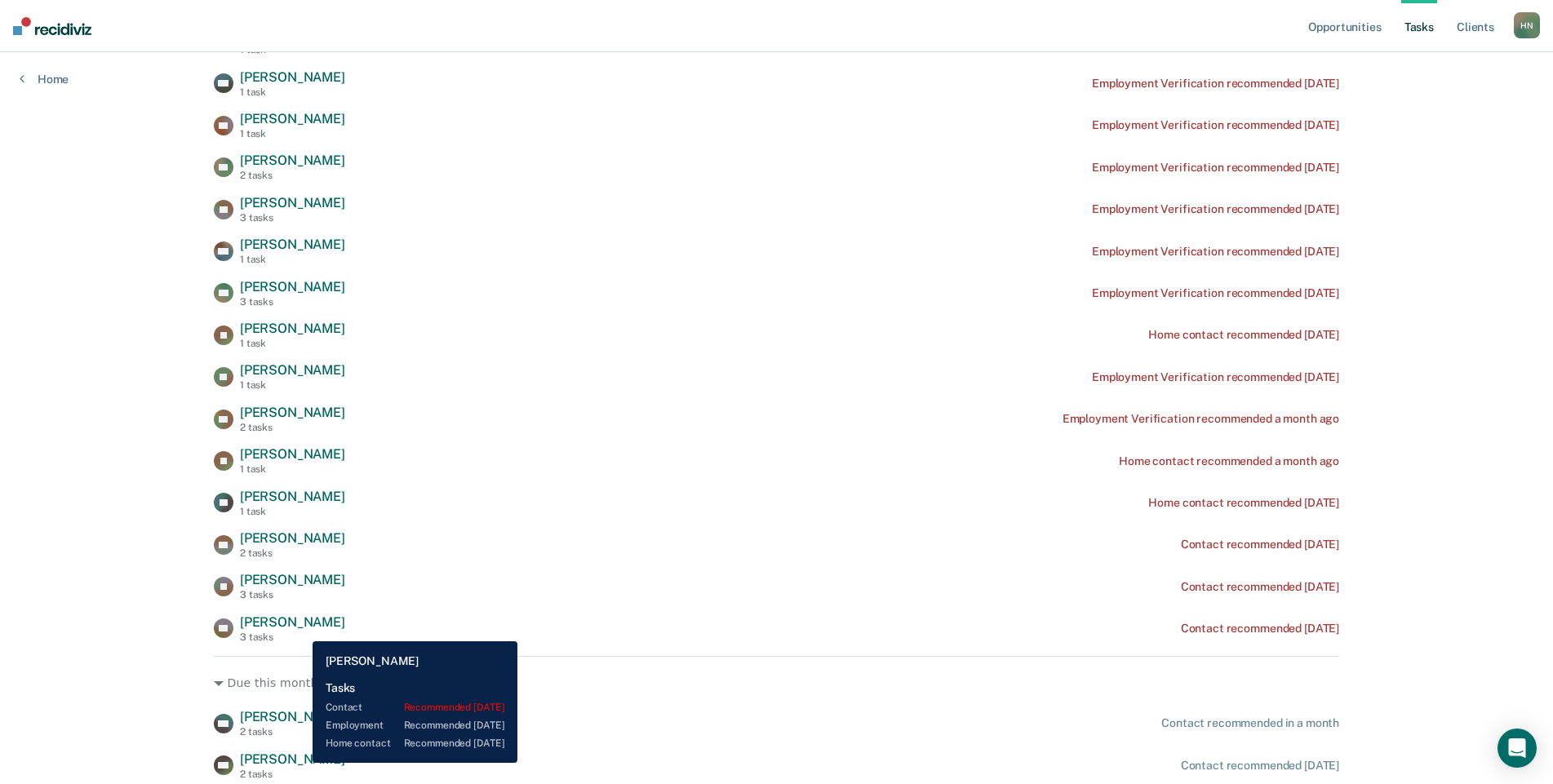
click at [300, 629] on span "[PERSON_NAME]" at bounding box center [292, 621] width 105 height 15
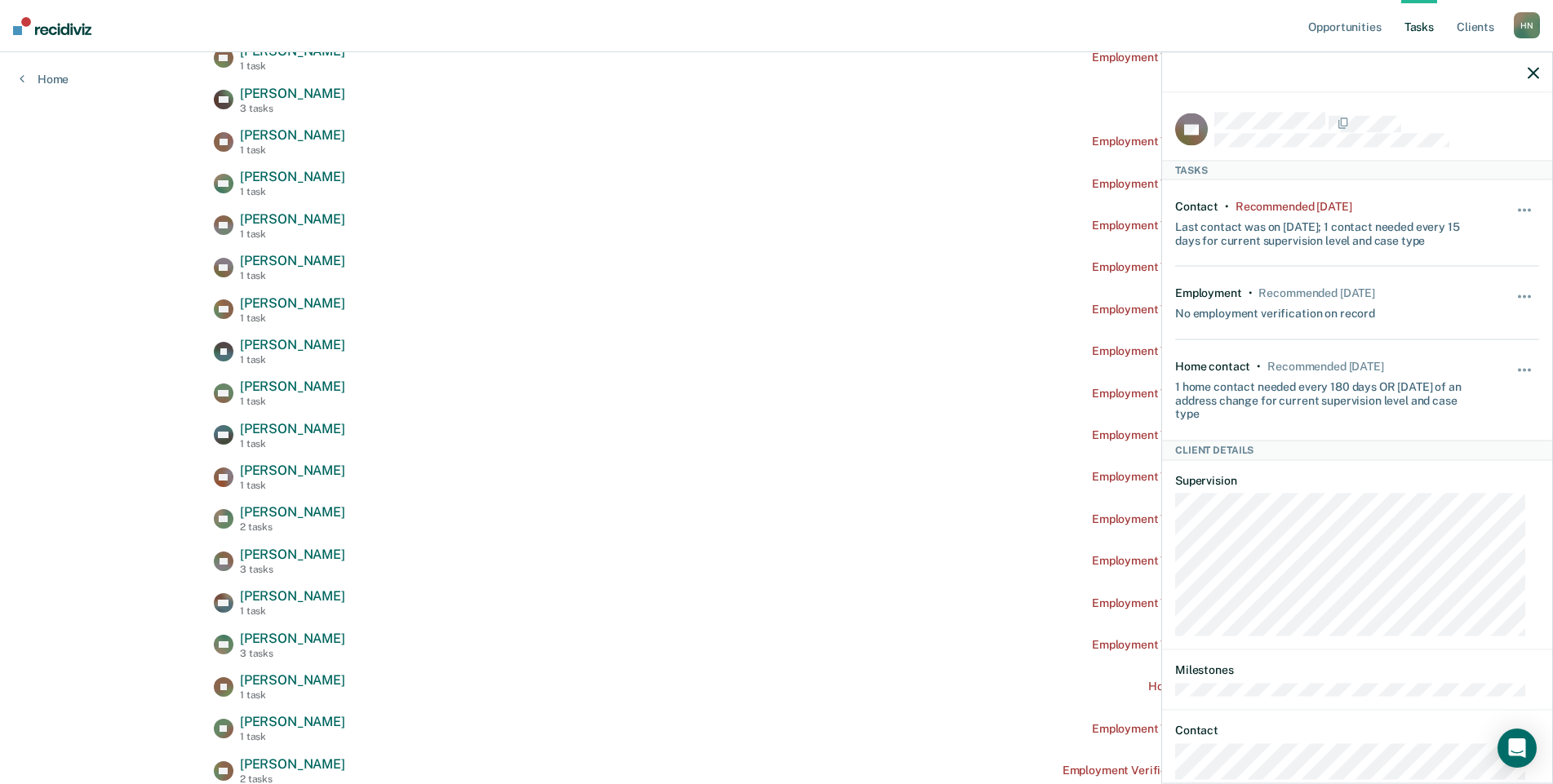
scroll to position [68, 0]
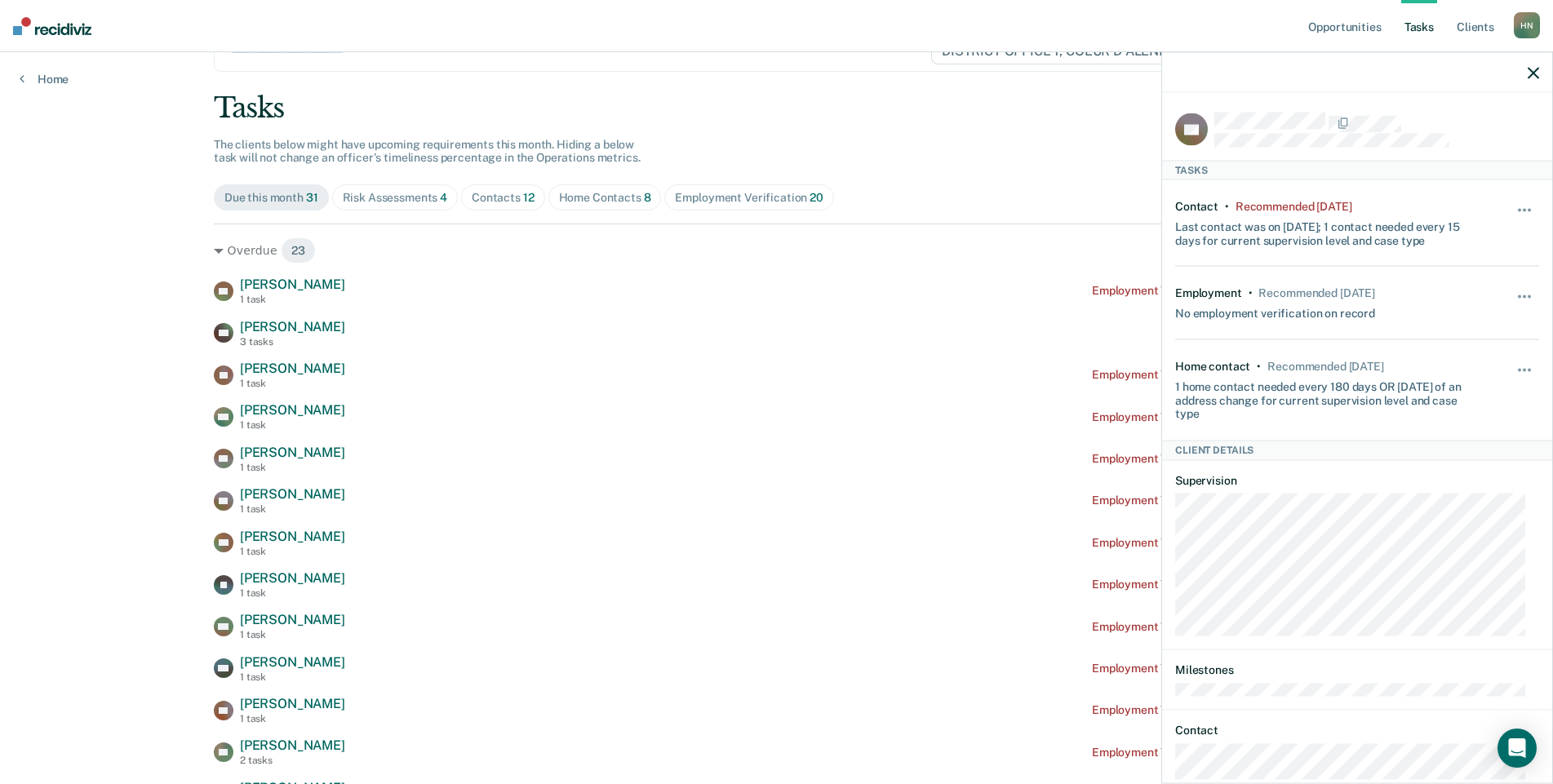
click at [505, 203] on div "Contacts 12" at bounding box center [502, 197] width 62 height 14
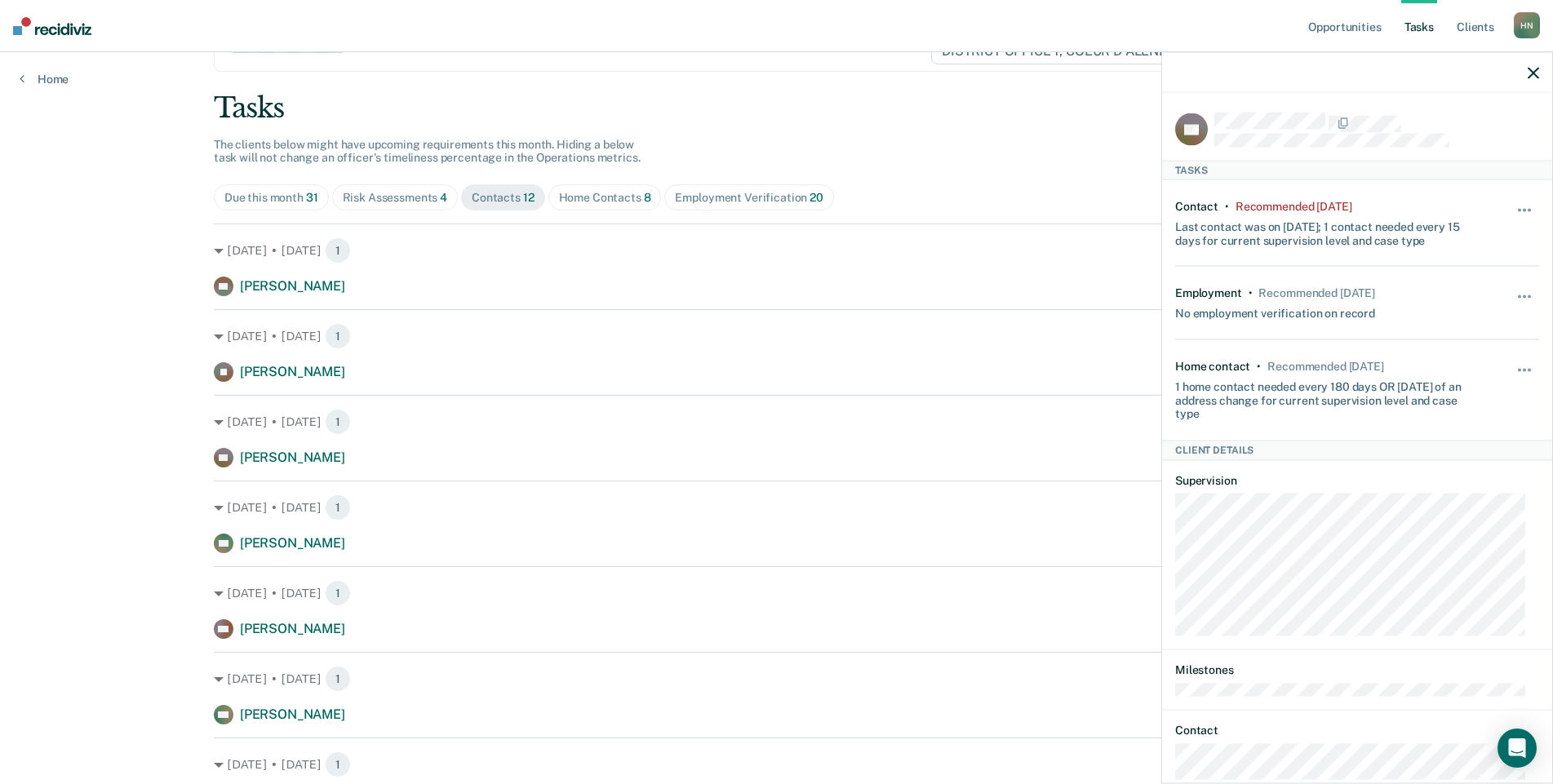
click at [623, 201] on div "Home Contacts 8" at bounding box center [605, 197] width 92 height 14
click at [1529, 69] on icon "button" at bounding box center [1533, 72] width 12 height 12
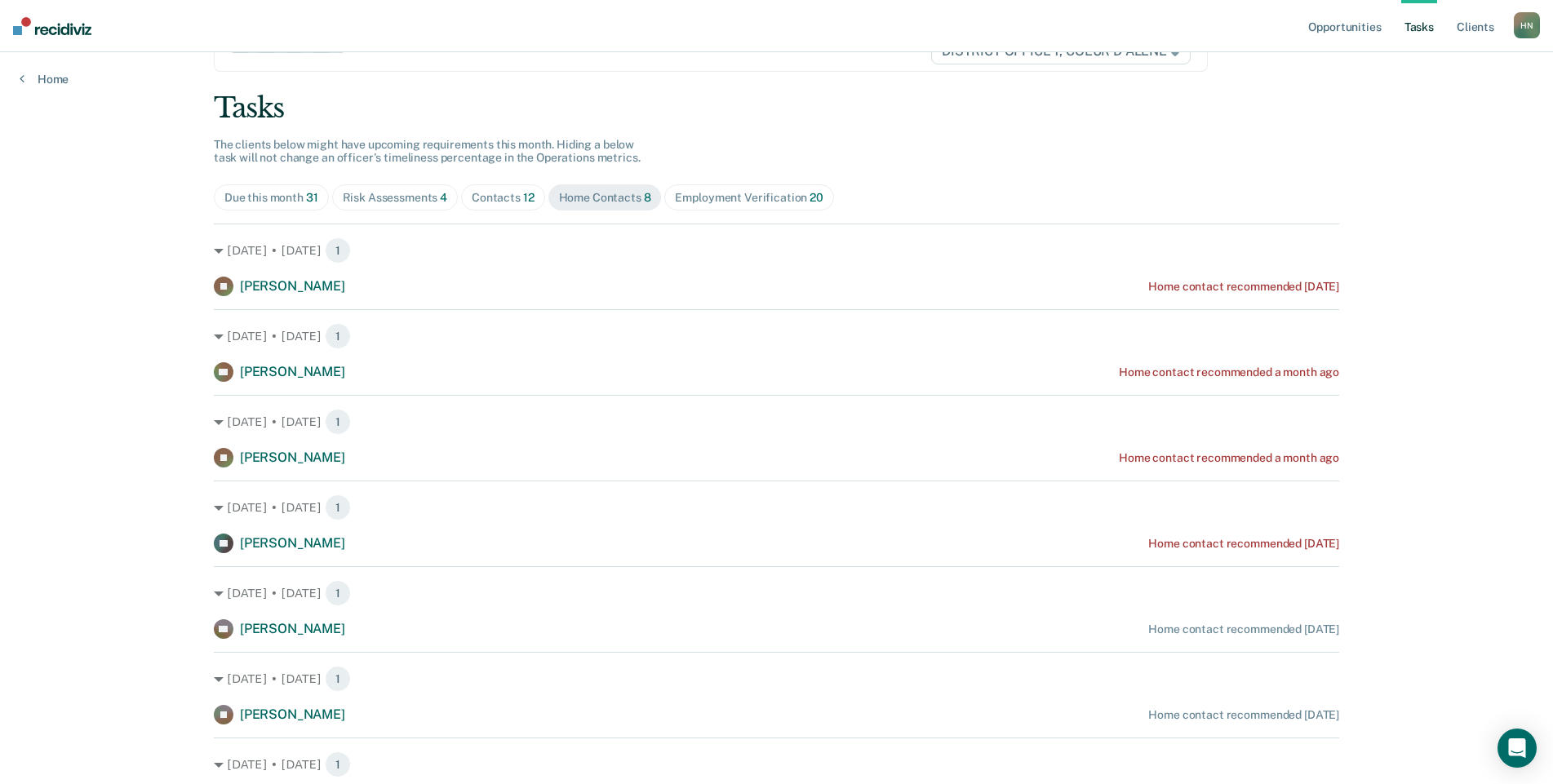
click at [287, 640] on div "[DATE] • [DATE] 1 [PERSON_NAME] Home contact recommended [DATE] [DATE] • [DATE]…" at bounding box center [776, 559] width 1125 height 672
click at [289, 635] on span "[PERSON_NAME]" at bounding box center [292, 628] width 105 height 15
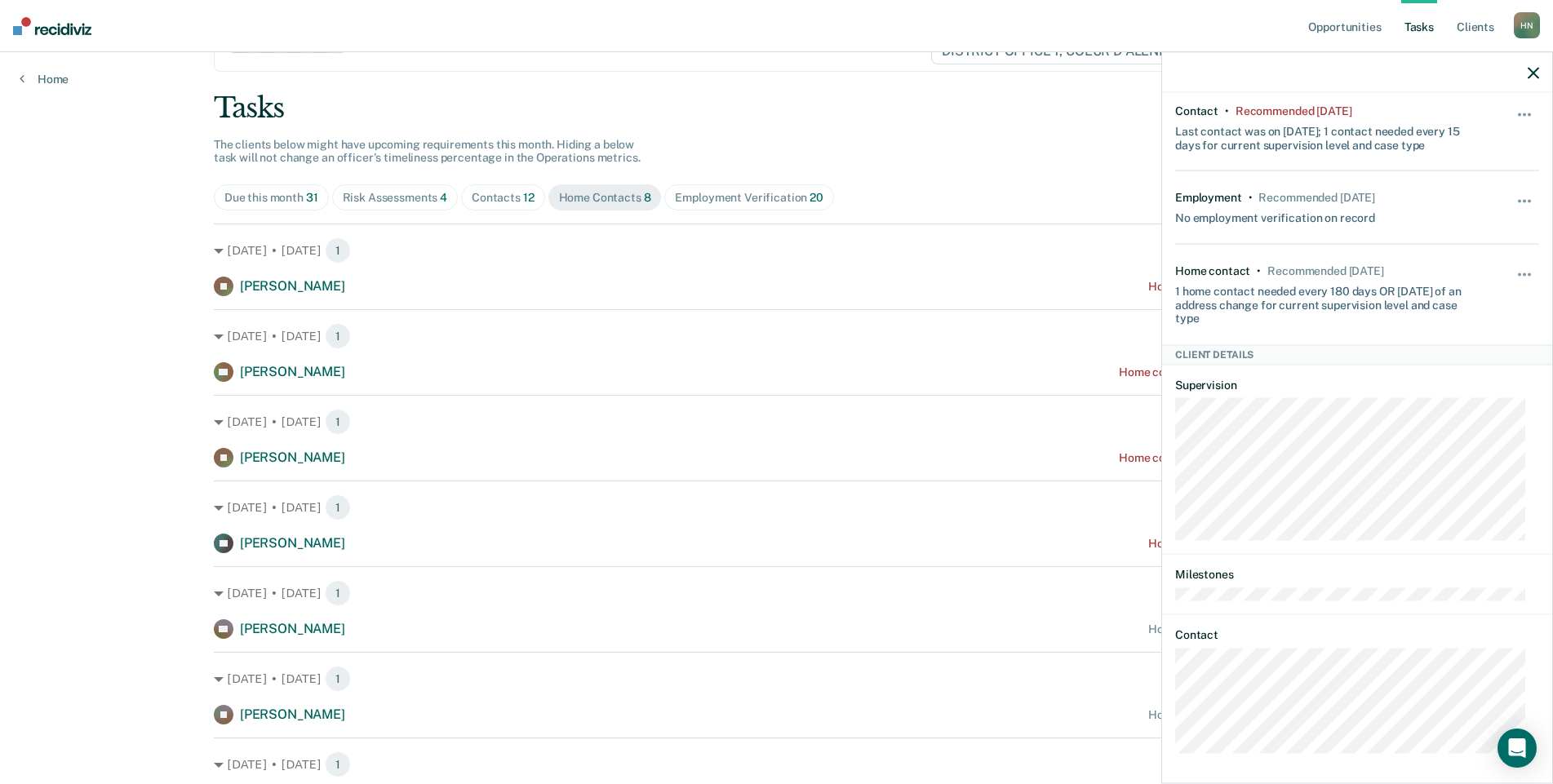
scroll to position [99, 0]
click at [703, 202] on div "Employment Verification 20" at bounding box center [748, 197] width 147 height 14
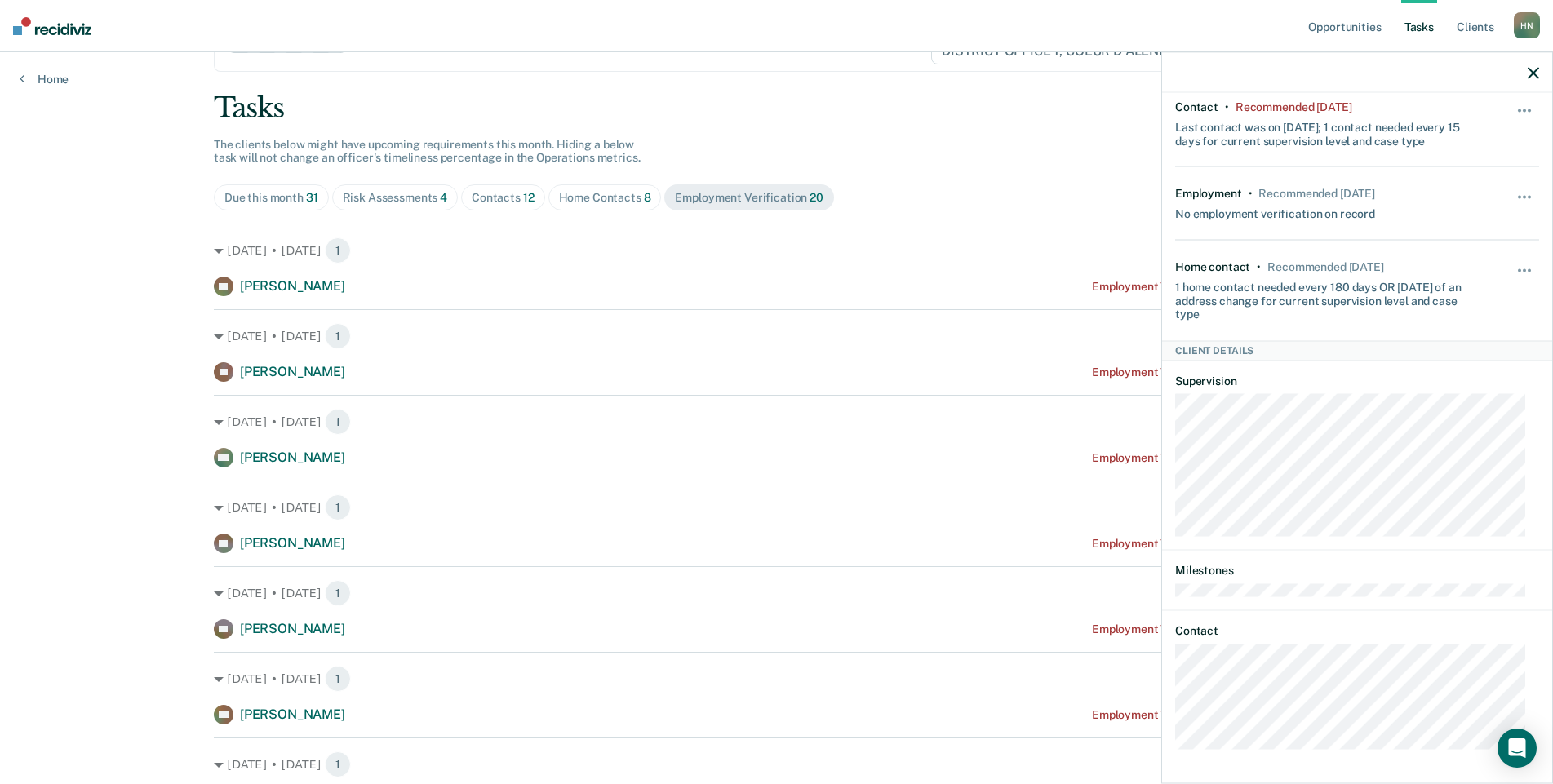
click at [617, 202] on div "Home Contacts 8" at bounding box center [605, 197] width 92 height 14
click at [1529, 74] on icon "button" at bounding box center [1533, 72] width 12 height 12
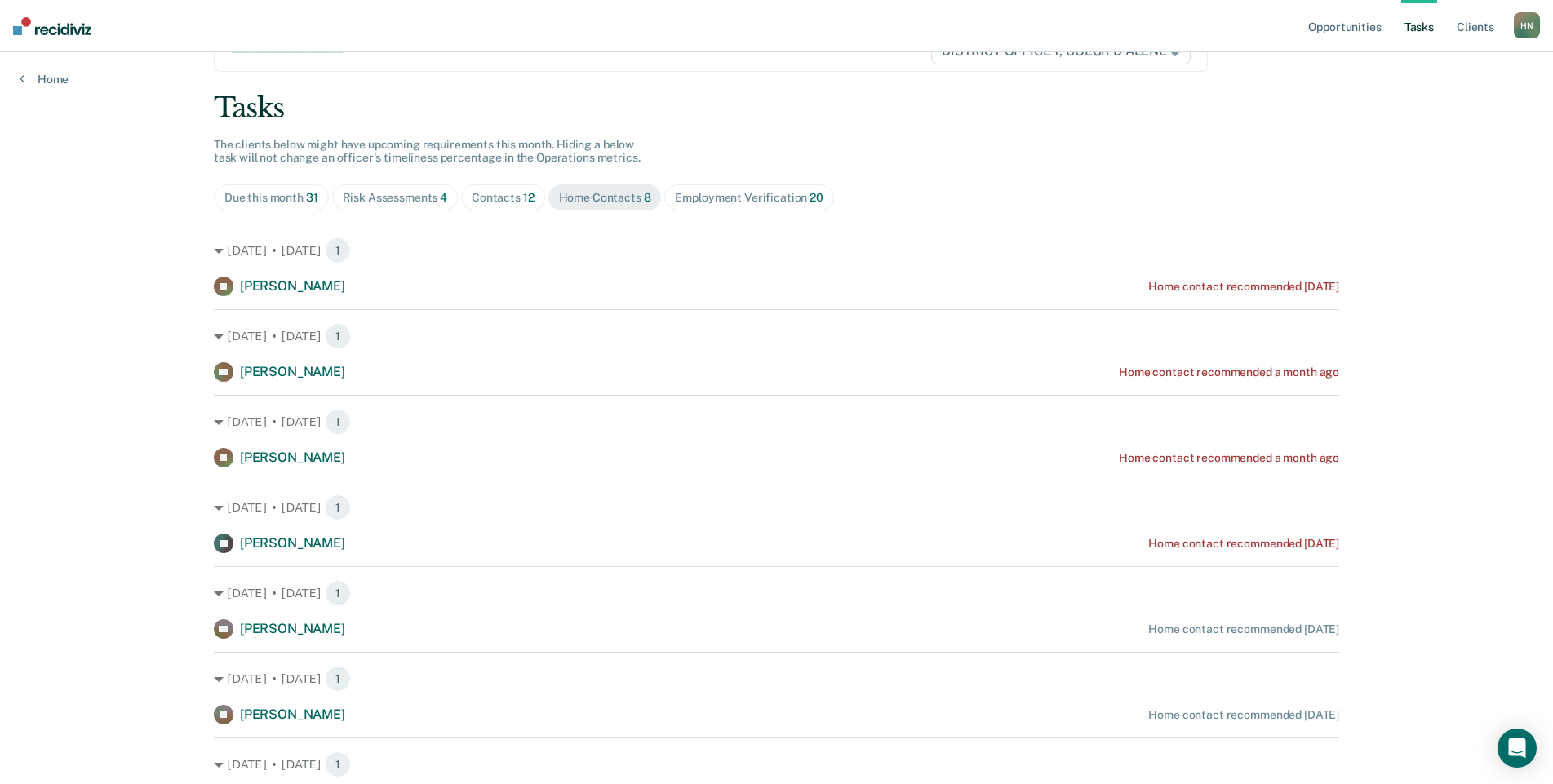
click at [876, 147] on div "Tasks The clients below might have upcoming requirements this month. Hiding a b…" at bounding box center [776, 494] width 1125 height 805
